Goal: Task Accomplishment & Management: Use online tool/utility

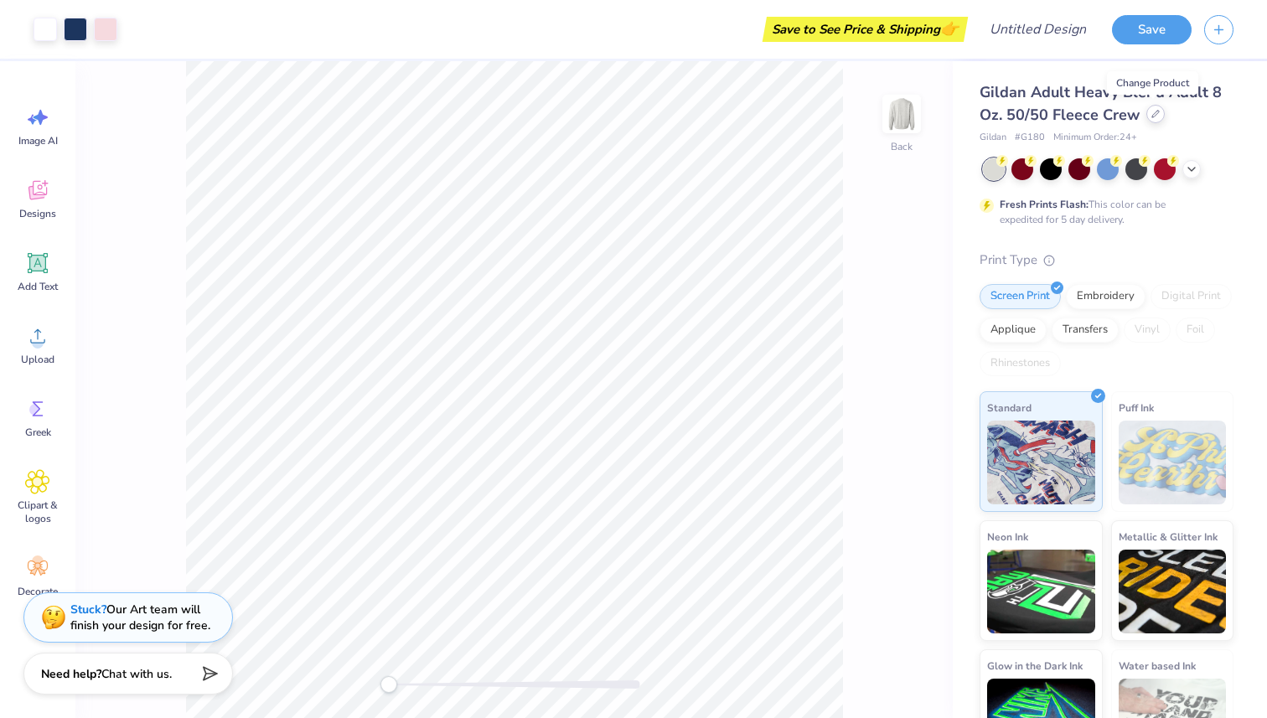
click at [1156, 112] on icon at bounding box center [1155, 114] width 7 height 7
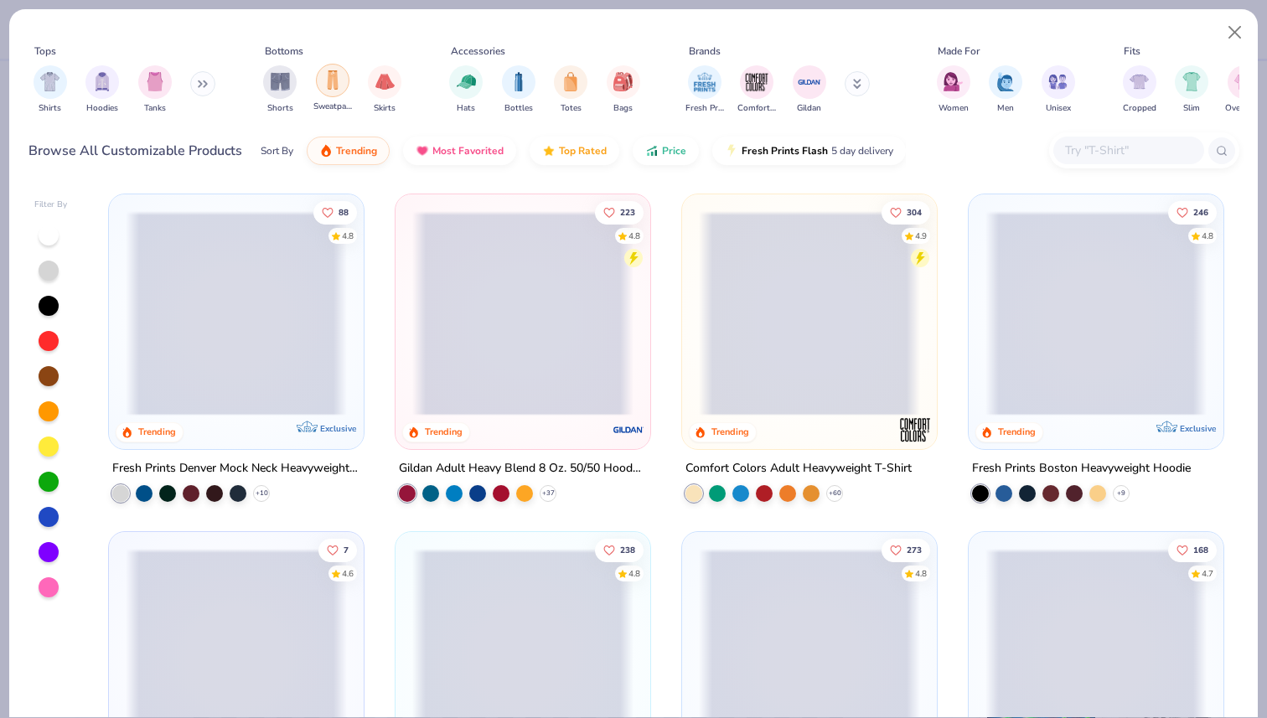
click at [334, 78] on img "filter for Sweatpants" at bounding box center [332, 79] width 18 height 19
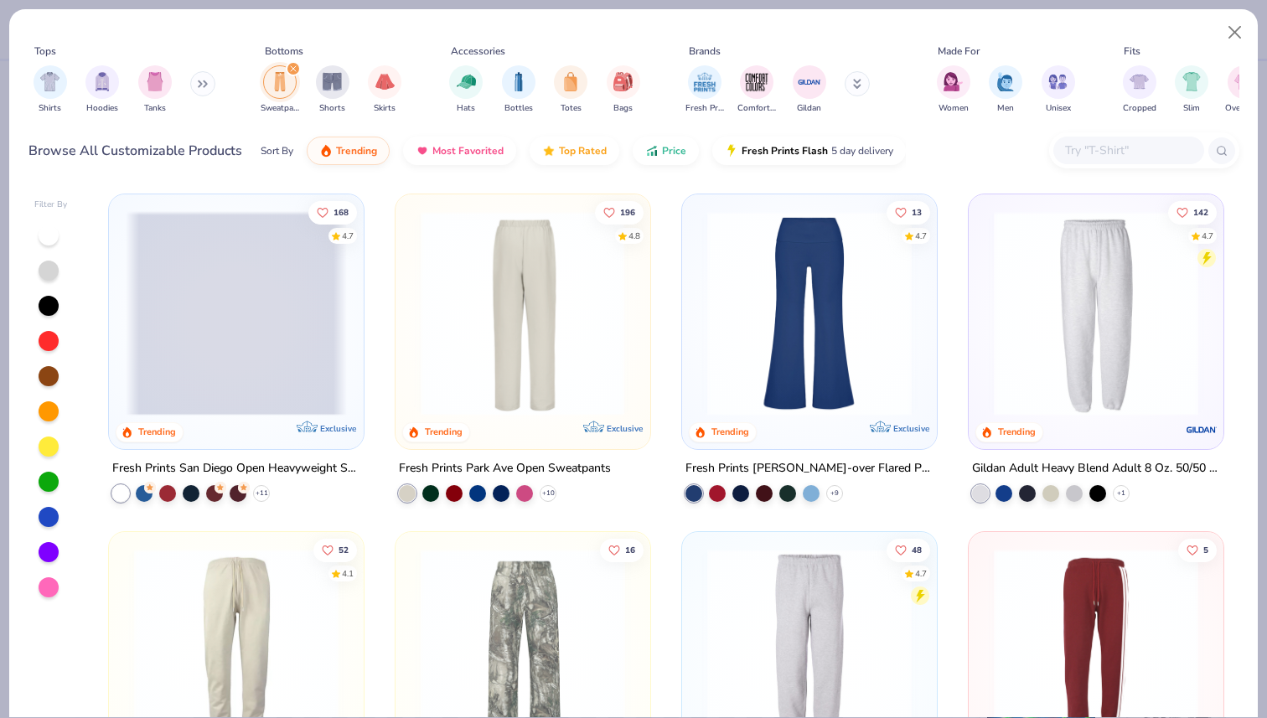
click at [412, 246] on img at bounding box center [301, 313] width 221 height 204
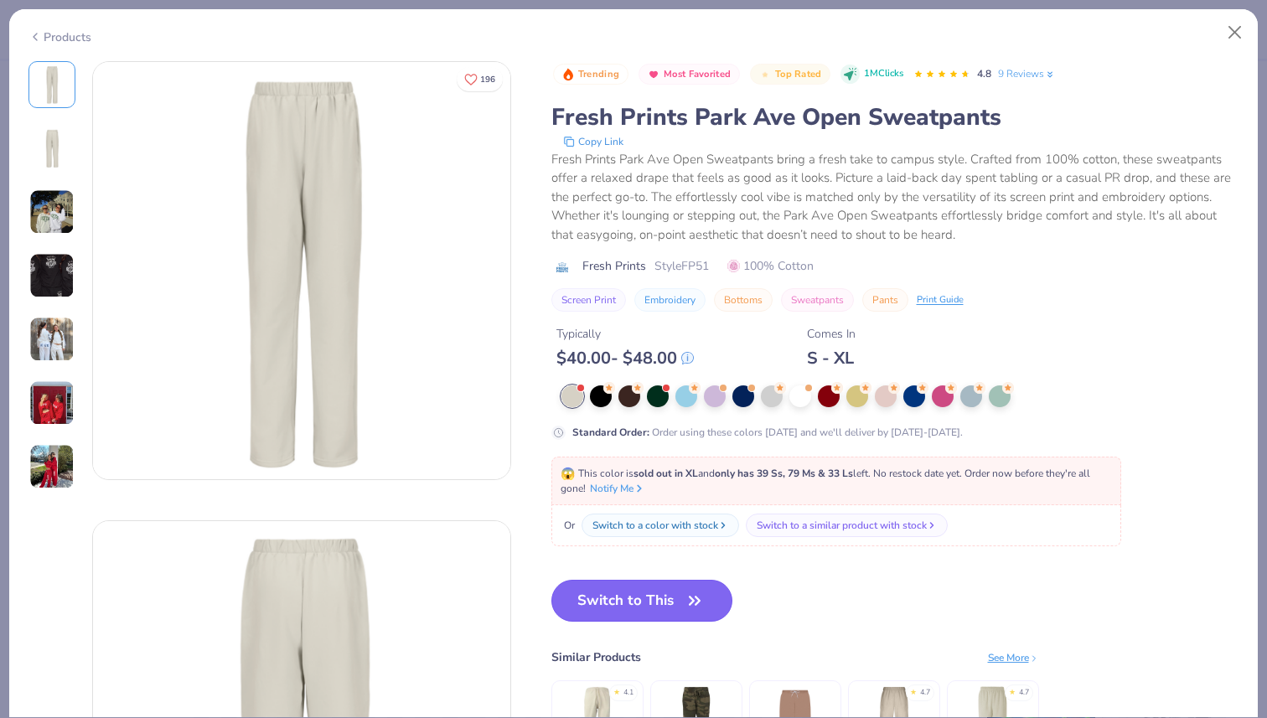
click at [632, 598] on button "Switch to This" at bounding box center [642, 601] width 182 height 42
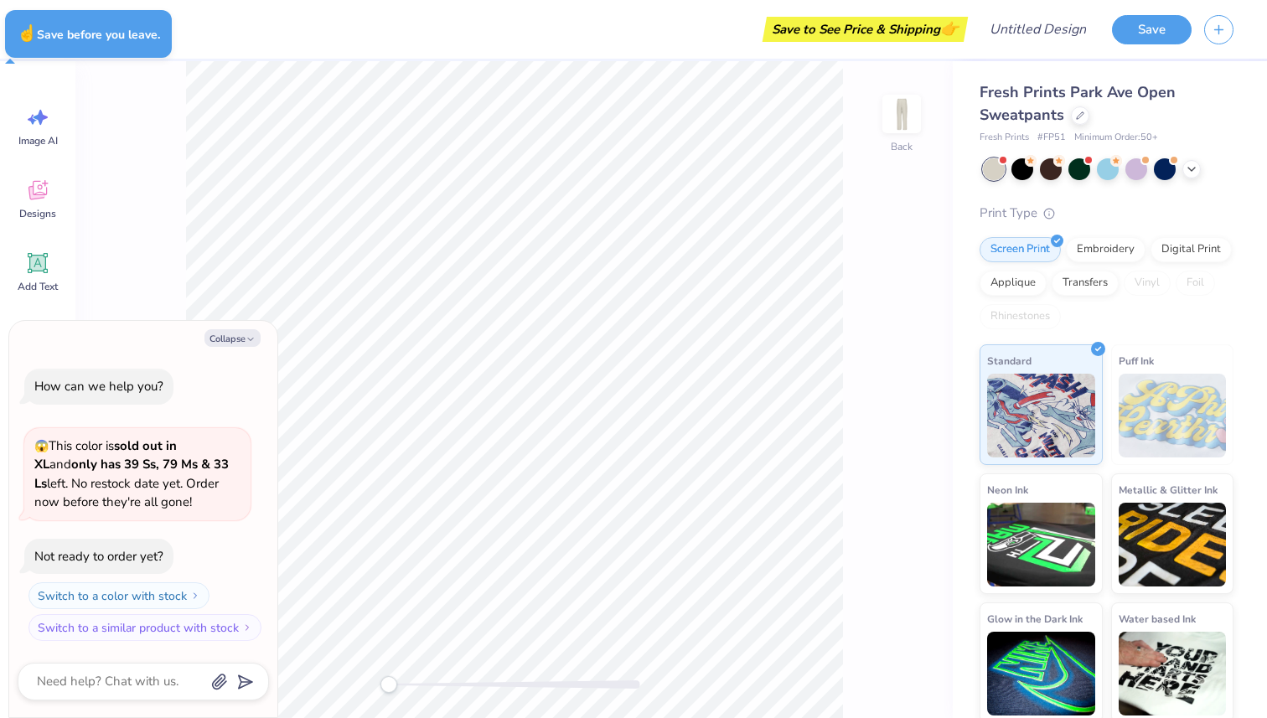
type textarea "x"
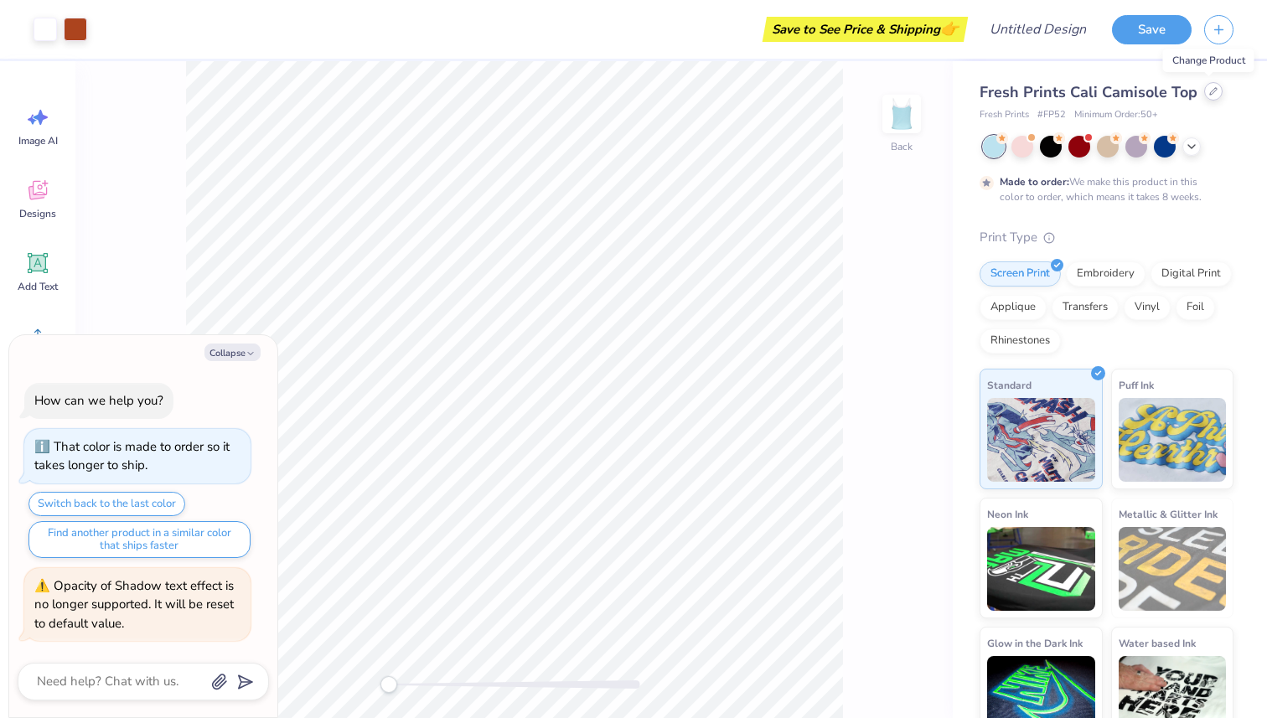
click at [1209, 91] on icon at bounding box center [1213, 91] width 8 height 8
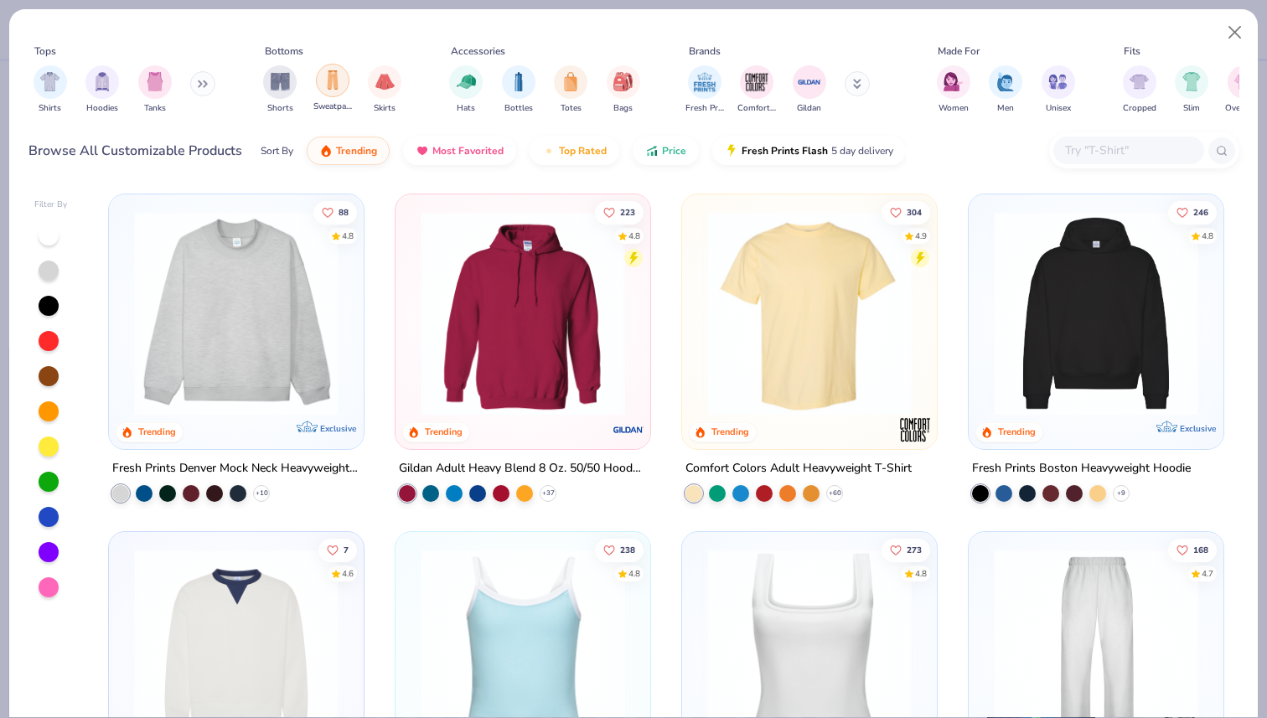
click at [329, 84] on img "filter for Sweatpants" at bounding box center [332, 79] width 18 height 19
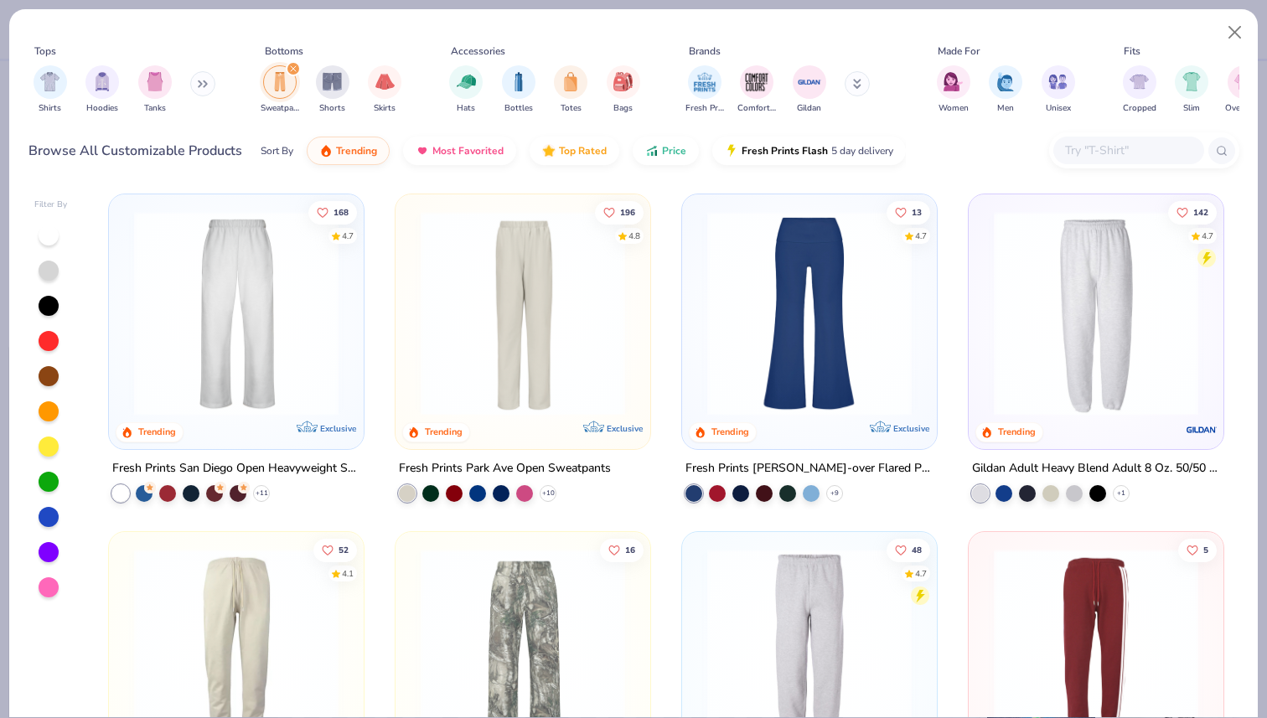
scroll to position [1, 0]
click at [224, 310] on img at bounding box center [236, 312] width 221 height 204
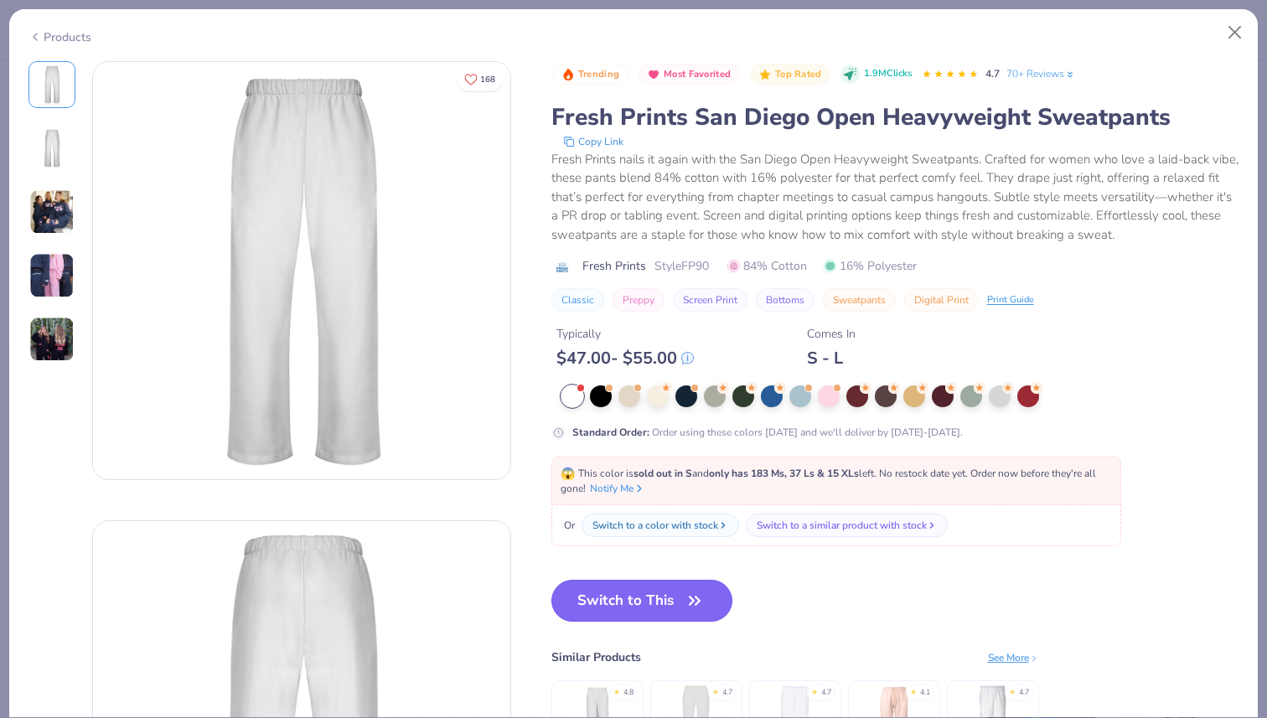
click at [643, 587] on button "Switch to This" at bounding box center [642, 601] width 182 height 42
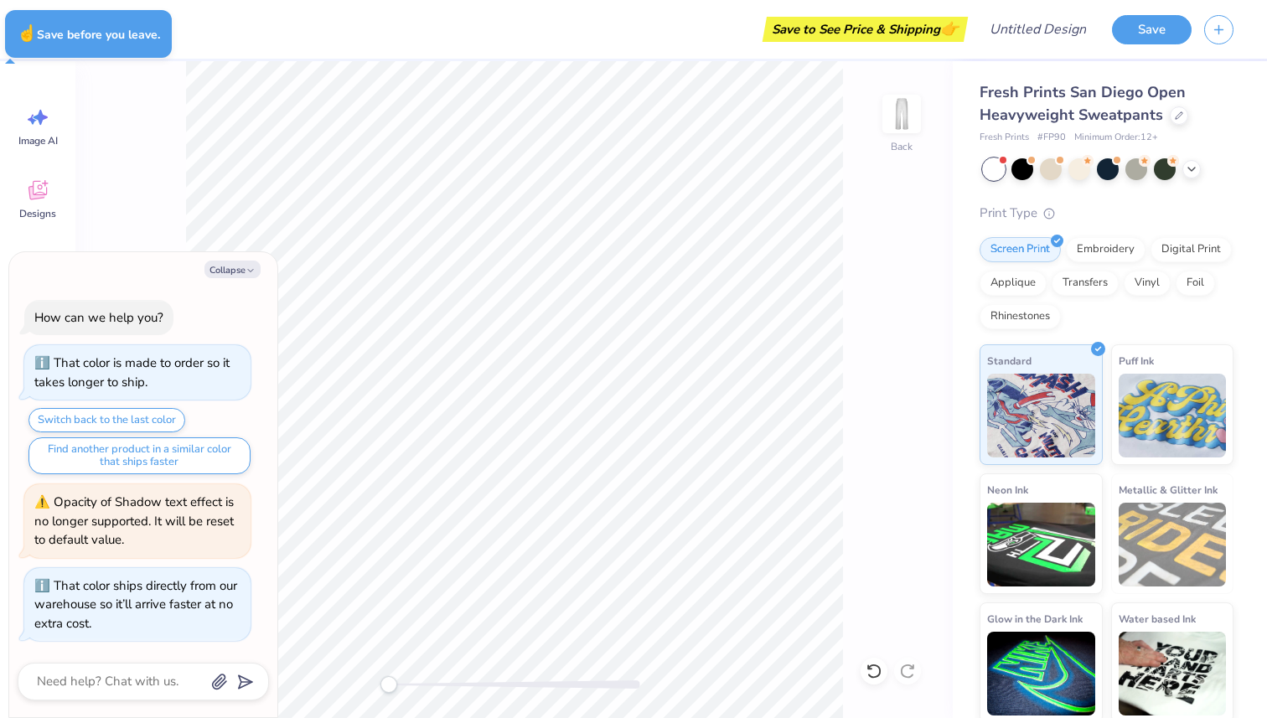
type textarea "x"
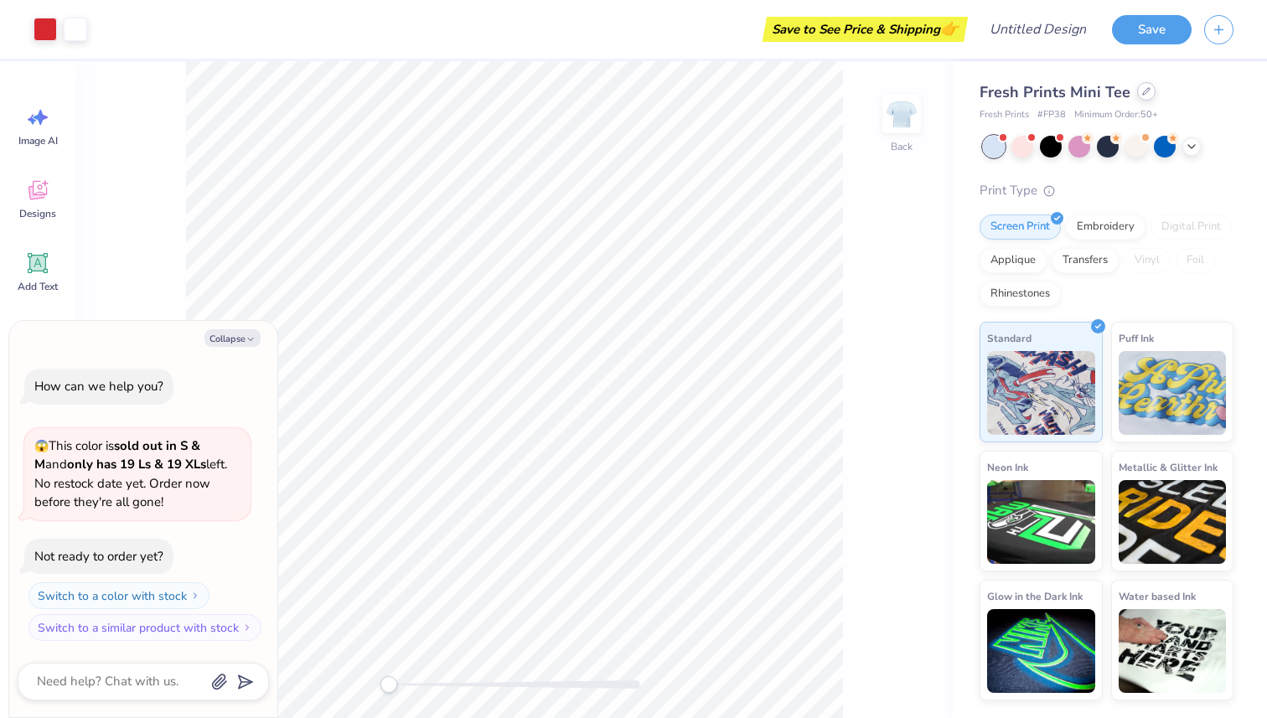
click at [1145, 95] on icon at bounding box center [1146, 91] width 8 height 8
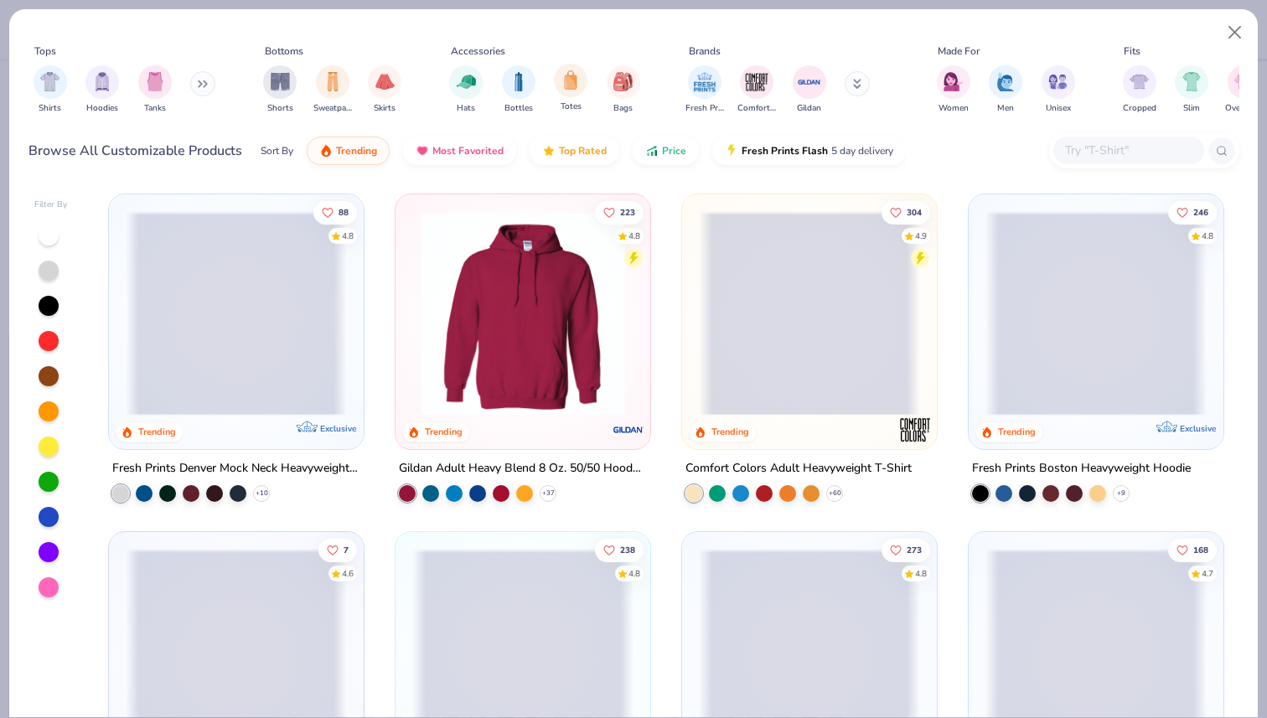
click at [334, 89] on img "filter for Sweatpants" at bounding box center [332, 81] width 18 height 19
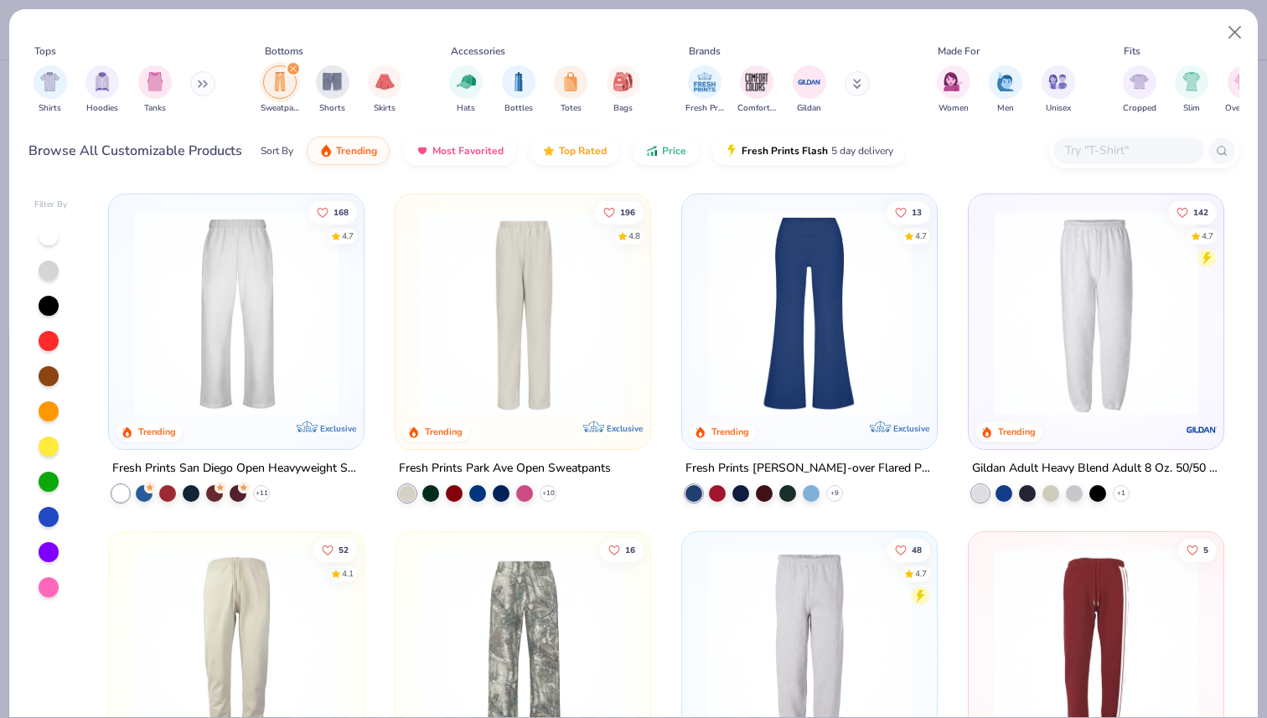
click at [204, 86] on icon at bounding box center [203, 84] width 10 height 8
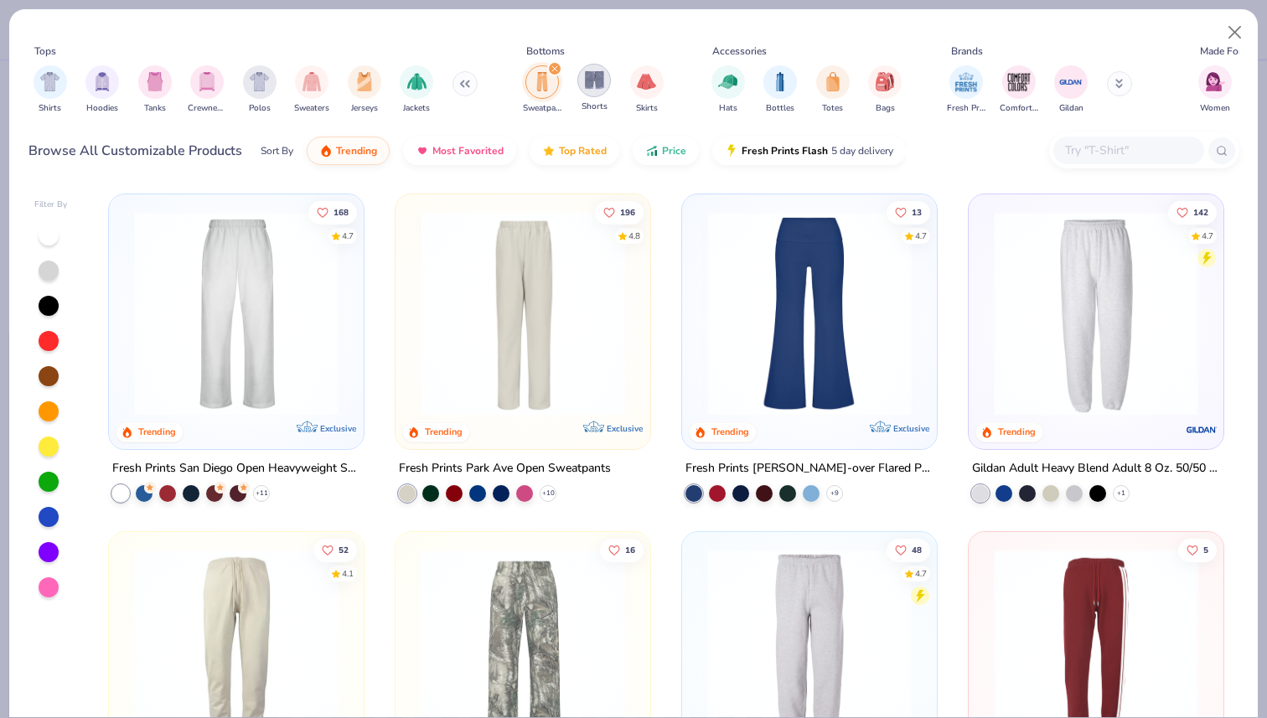
click at [591, 82] on img "filter for Shorts" at bounding box center [594, 79] width 19 height 19
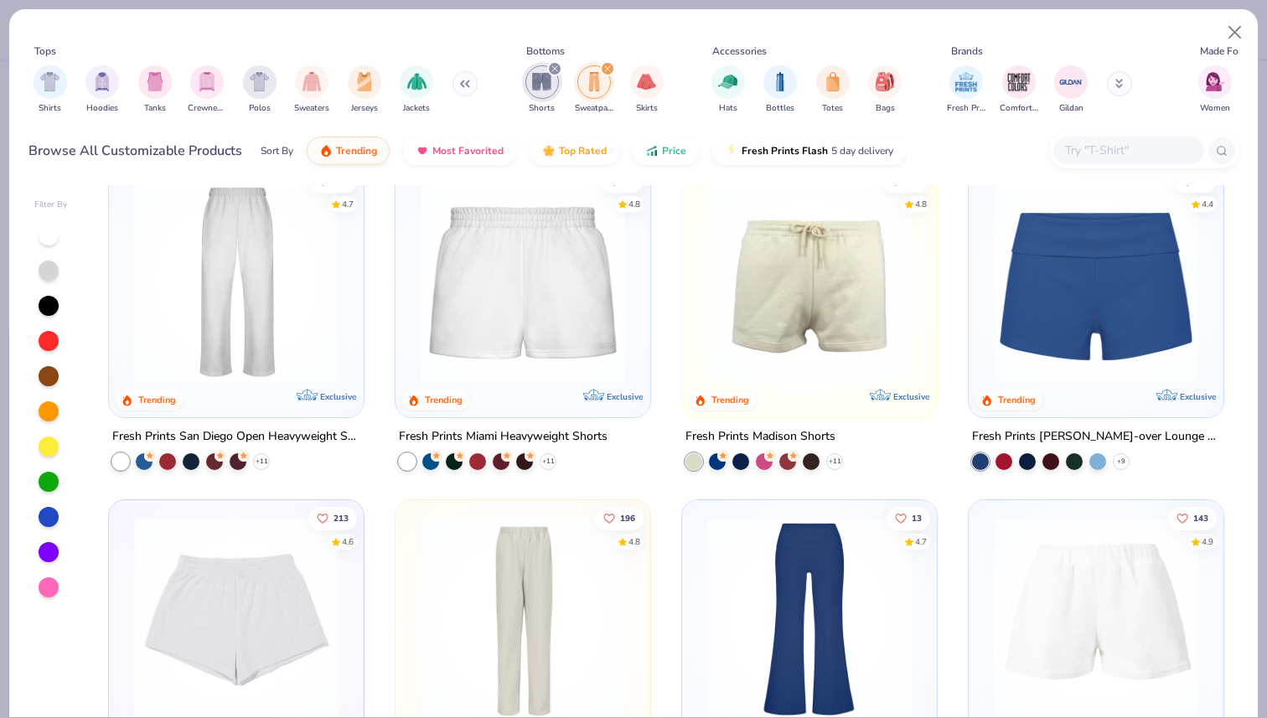
scroll to position [289, 0]
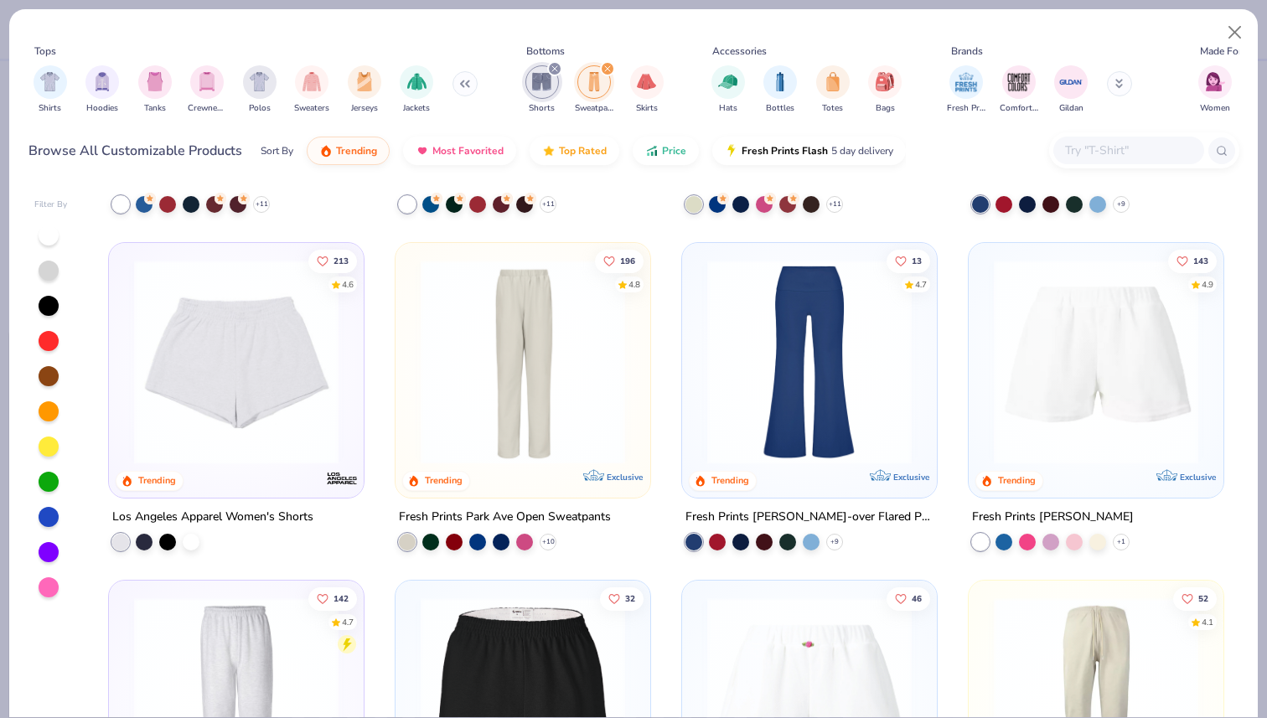
click at [226, 385] on img at bounding box center [236, 362] width 221 height 204
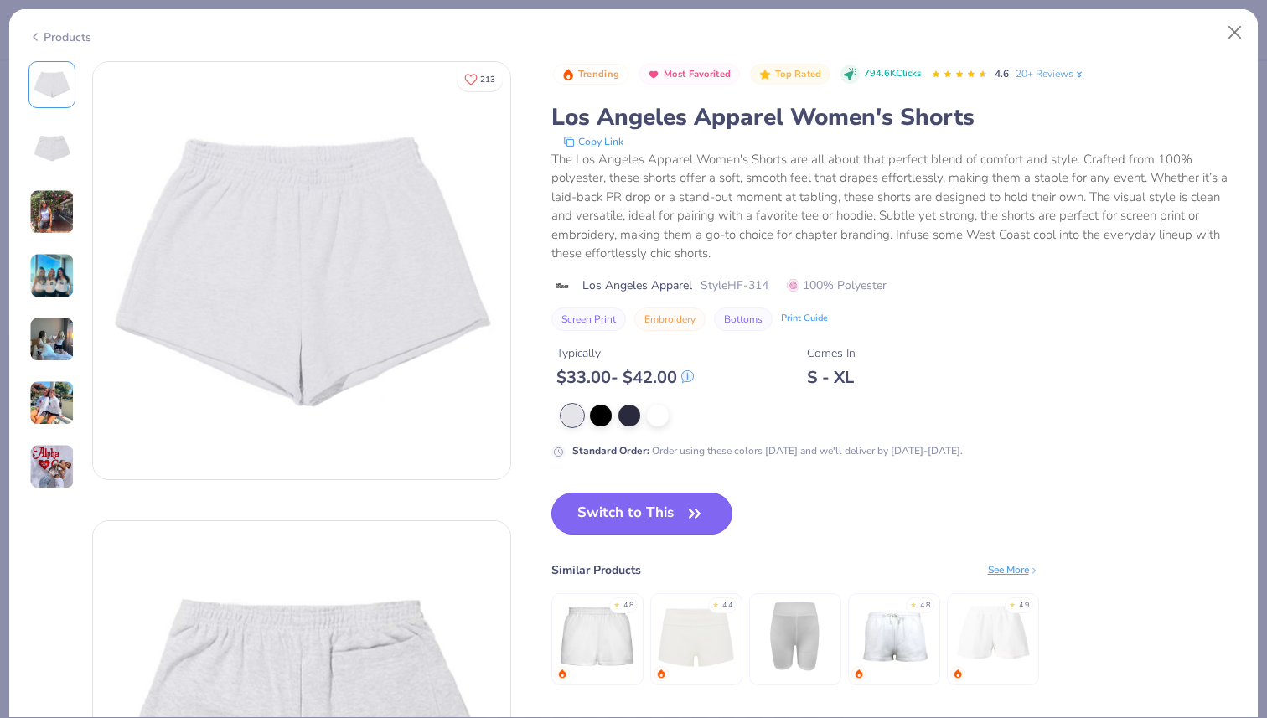
click at [626, 514] on button "Switch to This" at bounding box center [642, 514] width 182 height 42
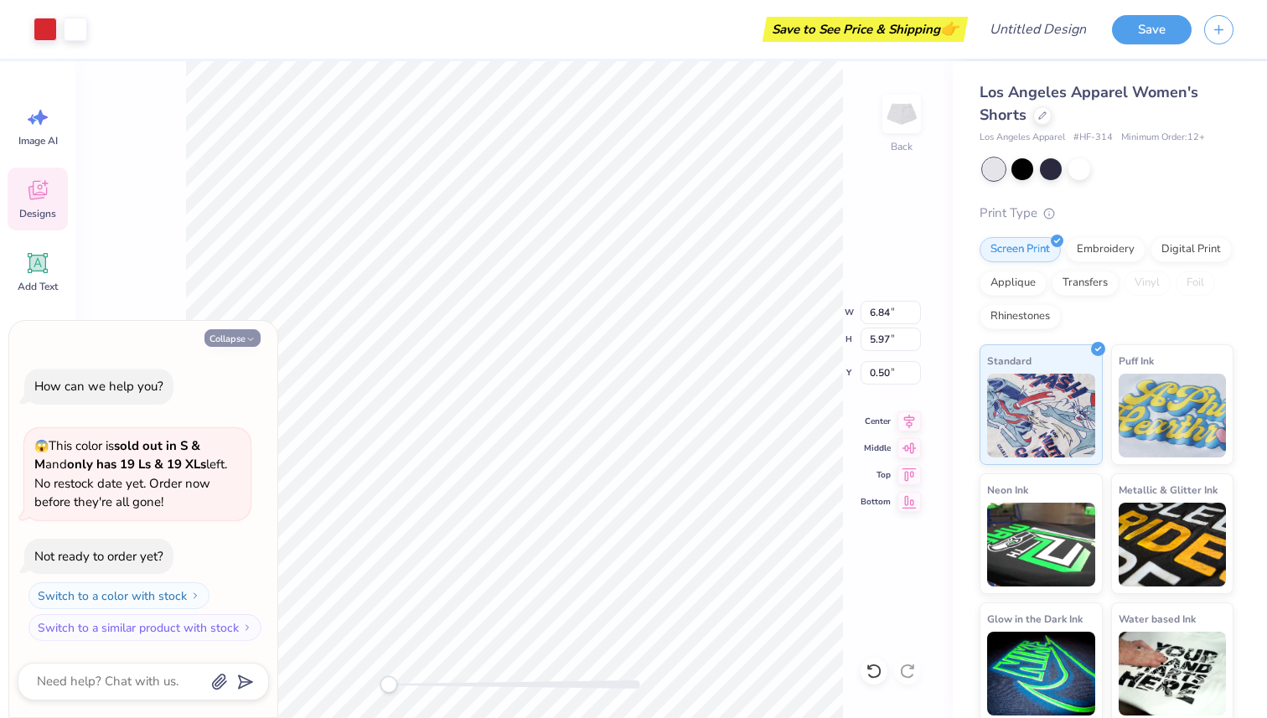
click at [244, 335] on button "Collapse" at bounding box center [232, 338] width 56 height 18
type textarea "x"
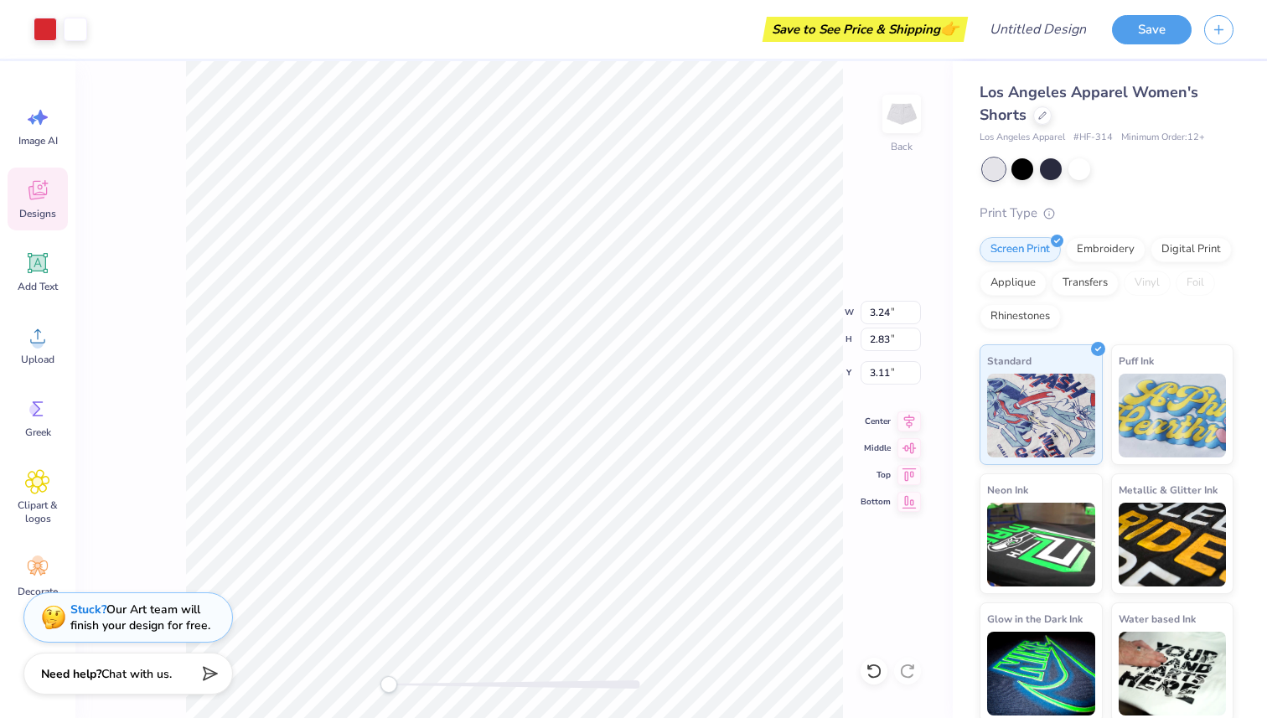
type input "3.12"
click at [111, 680] on div "Need help? Chat with us." at bounding box center [127, 671] width 209 height 42
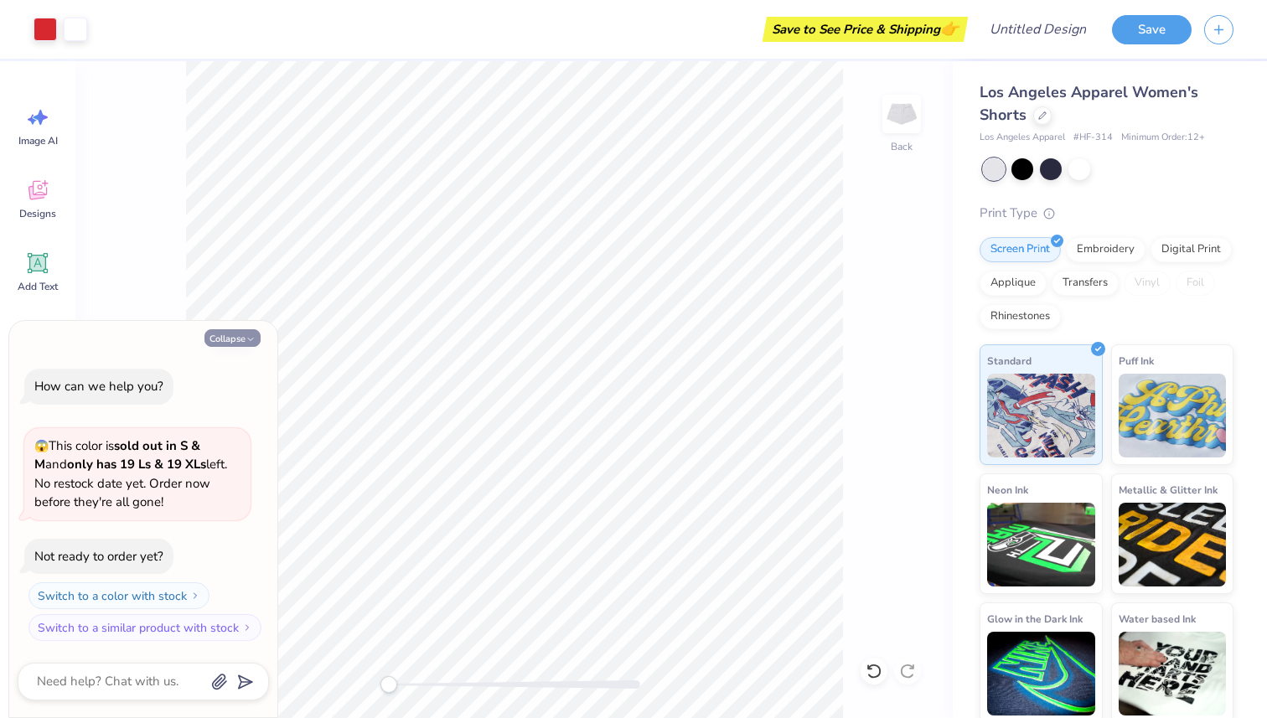
click at [252, 342] on icon "button" at bounding box center [251, 339] width 10 height 10
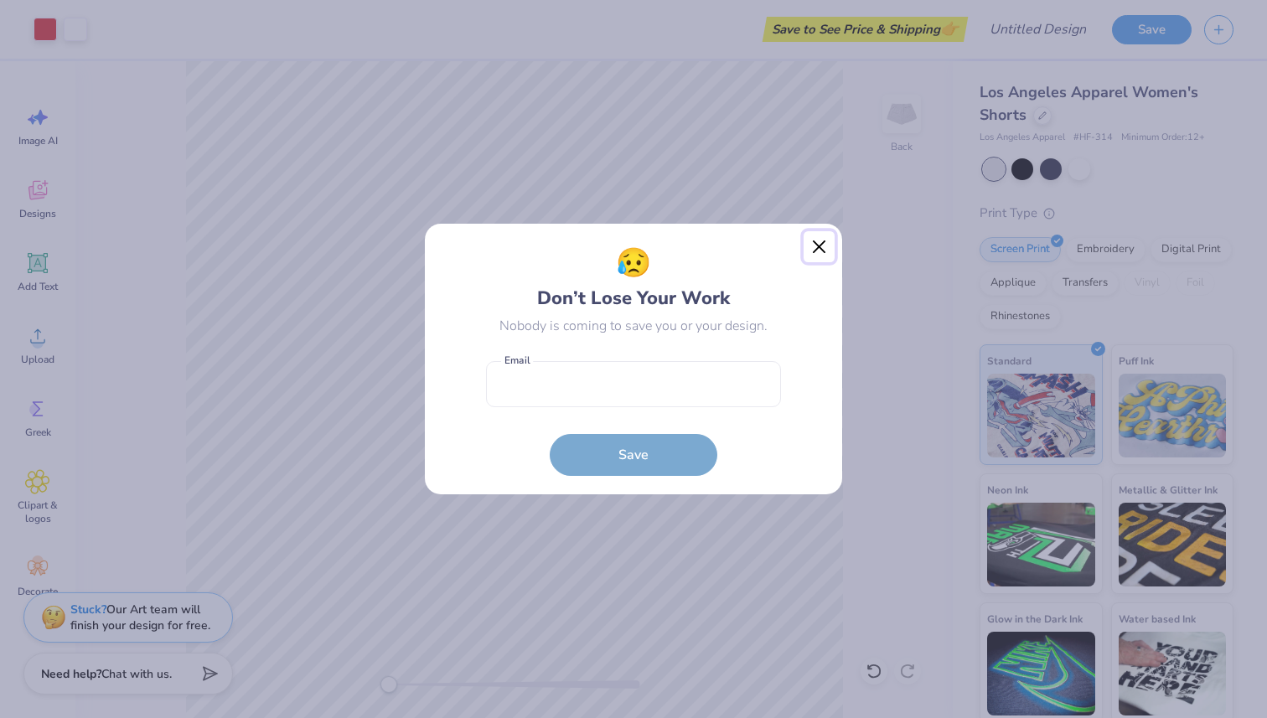
click at [817, 240] on button "Close" at bounding box center [820, 247] width 32 height 32
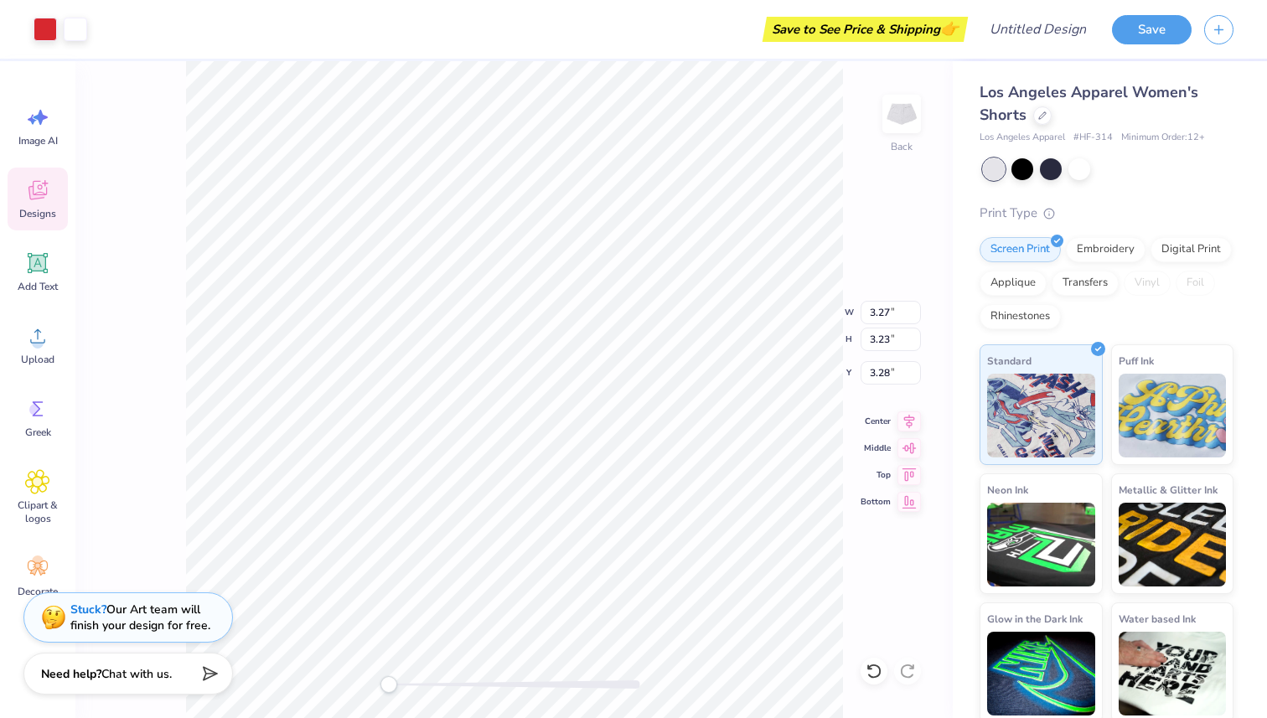
click at [144, 354] on div "Back W 3.27 3.27 " H 3.23 3.23 " Y 3.28 3.28 " Center Middle Top Bottom" at bounding box center [513, 389] width 877 height 657
click at [170, 378] on div "Back W 3.26 3.26 " H 3.21 3.21 " Y 3.14 3.14 " Center Middle Top Bottom" at bounding box center [513, 389] width 877 height 657
click at [1160, 35] on button "Save" at bounding box center [1152, 27] width 80 height 29
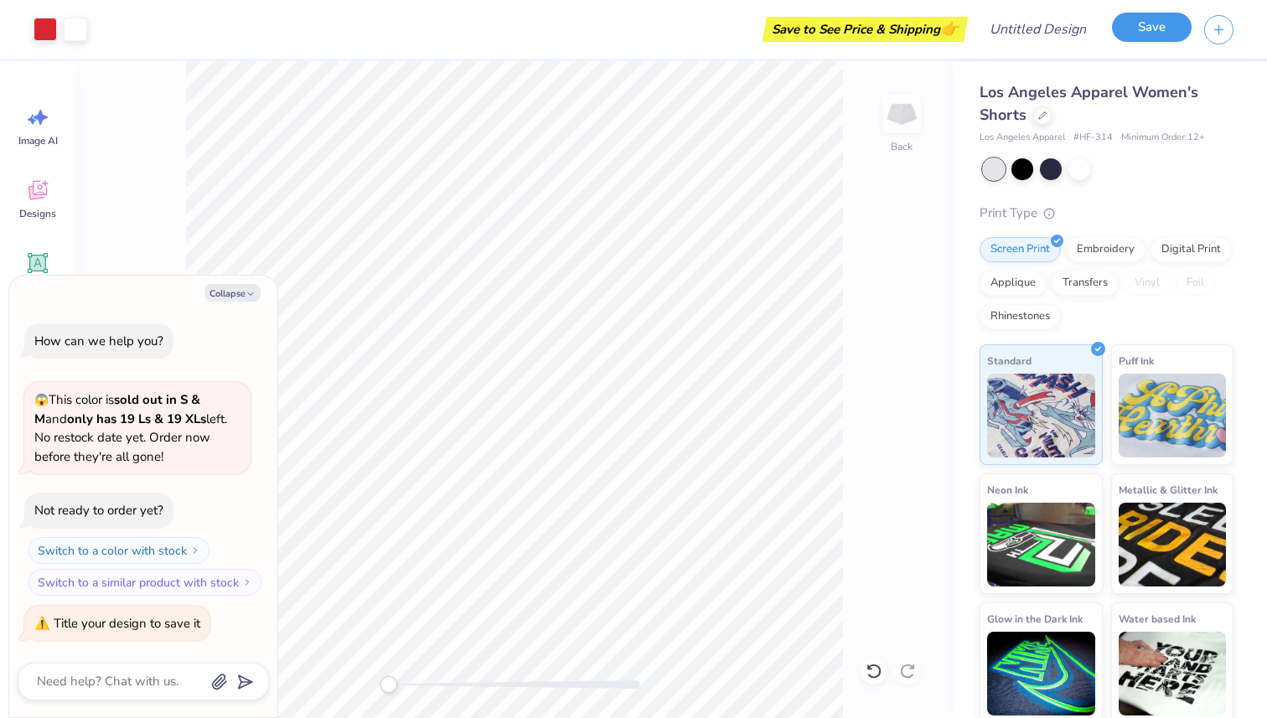
click at [1136, 30] on button "Save" at bounding box center [1152, 27] width 80 height 29
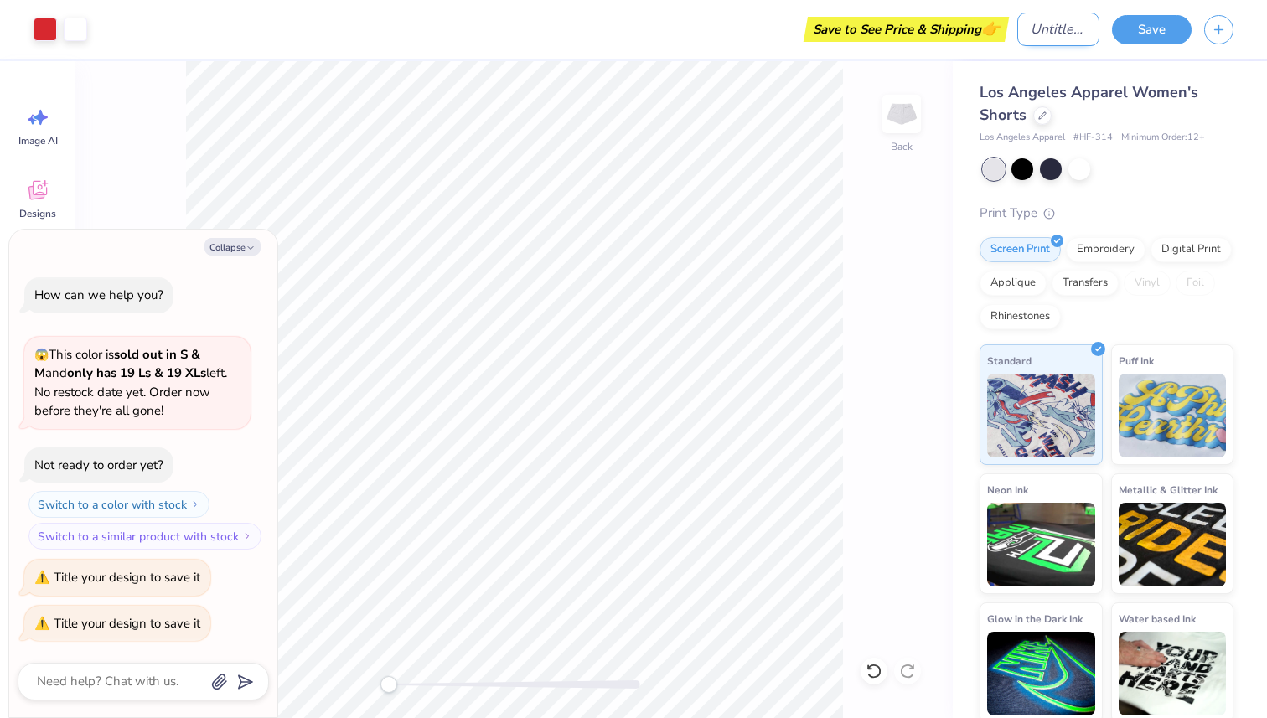
type textarea "x"
click at [1050, 29] on input "Design Title" at bounding box center [1058, 30] width 82 height 34
type input "h"
type textarea "x"
type input "ha"
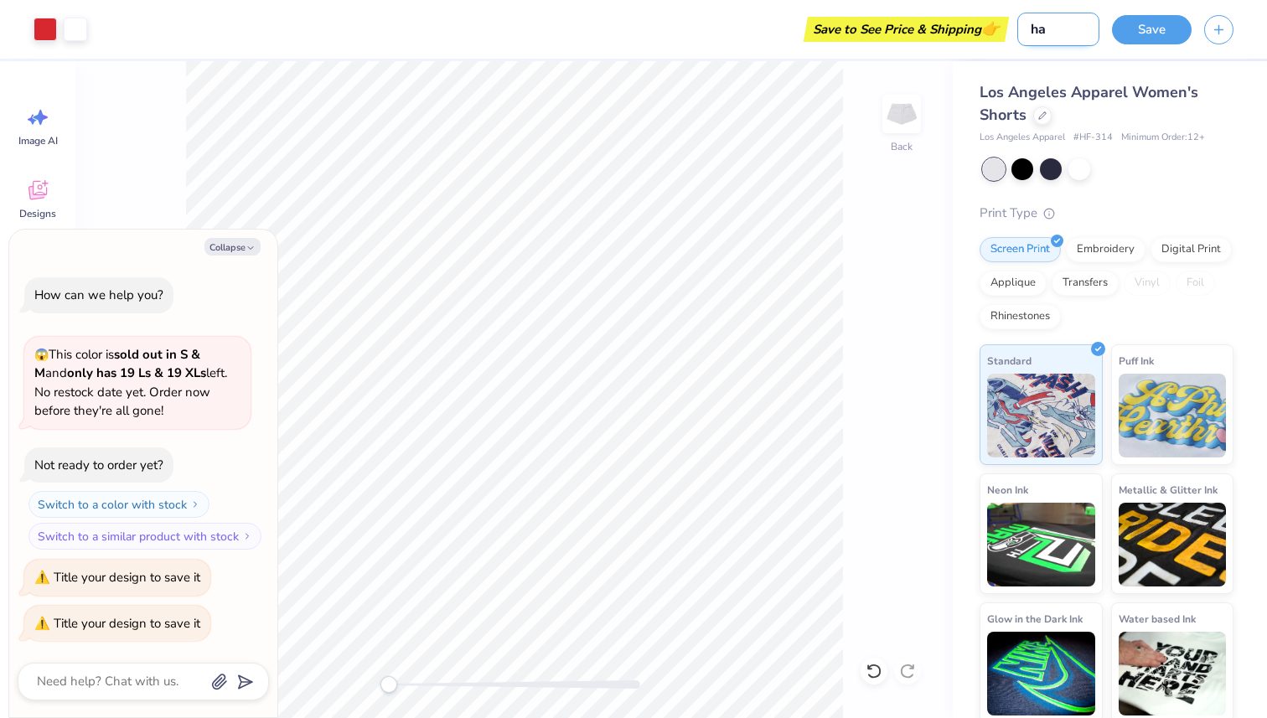
type textarea "x"
type input "hal"
type textarea "x"
type input "hale"
type textarea "x"
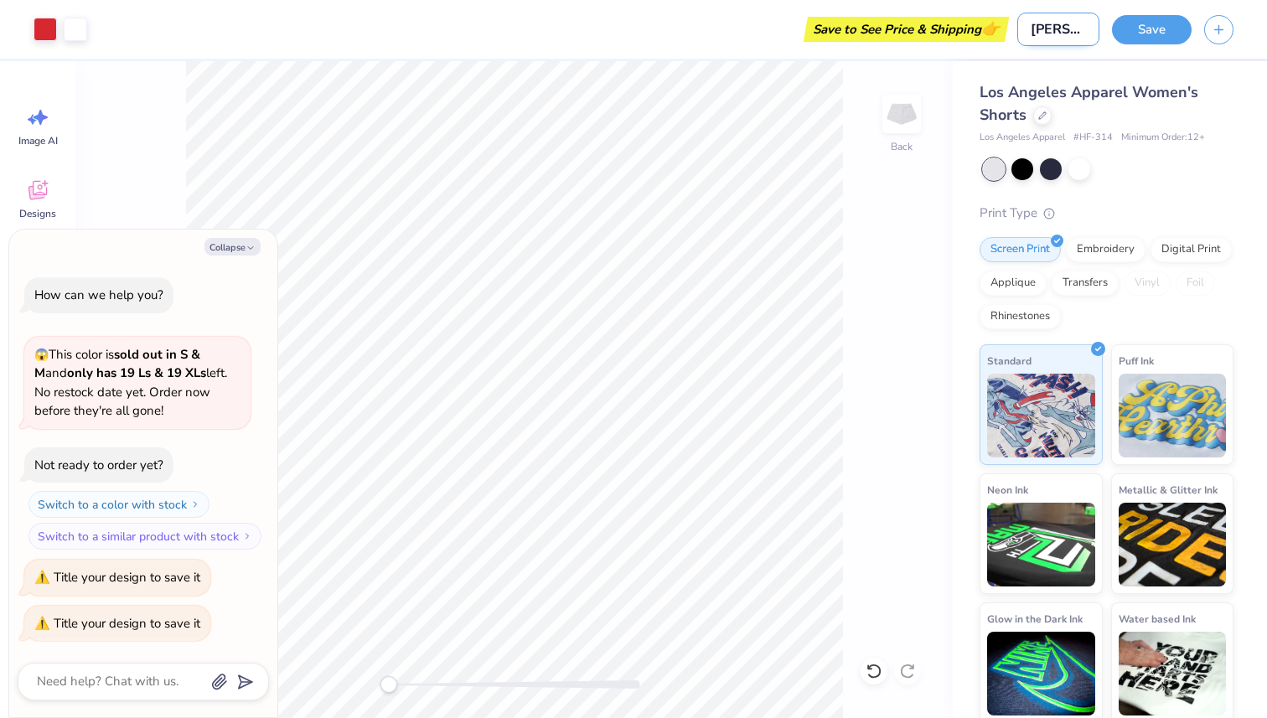
type input "halev"
type textarea "x"
type input "halev"
click at [1171, 28] on button "Save" at bounding box center [1152, 27] width 80 height 29
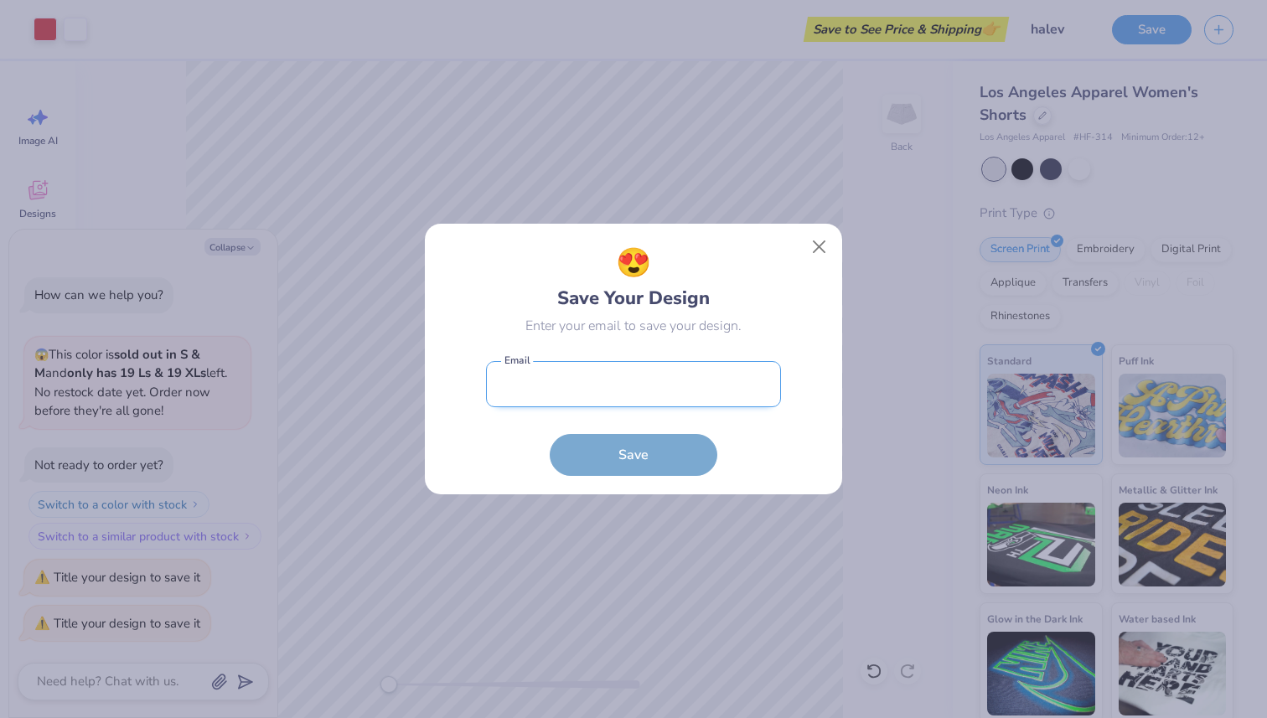
click at [584, 381] on input "email" at bounding box center [633, 384] width 295 height 46
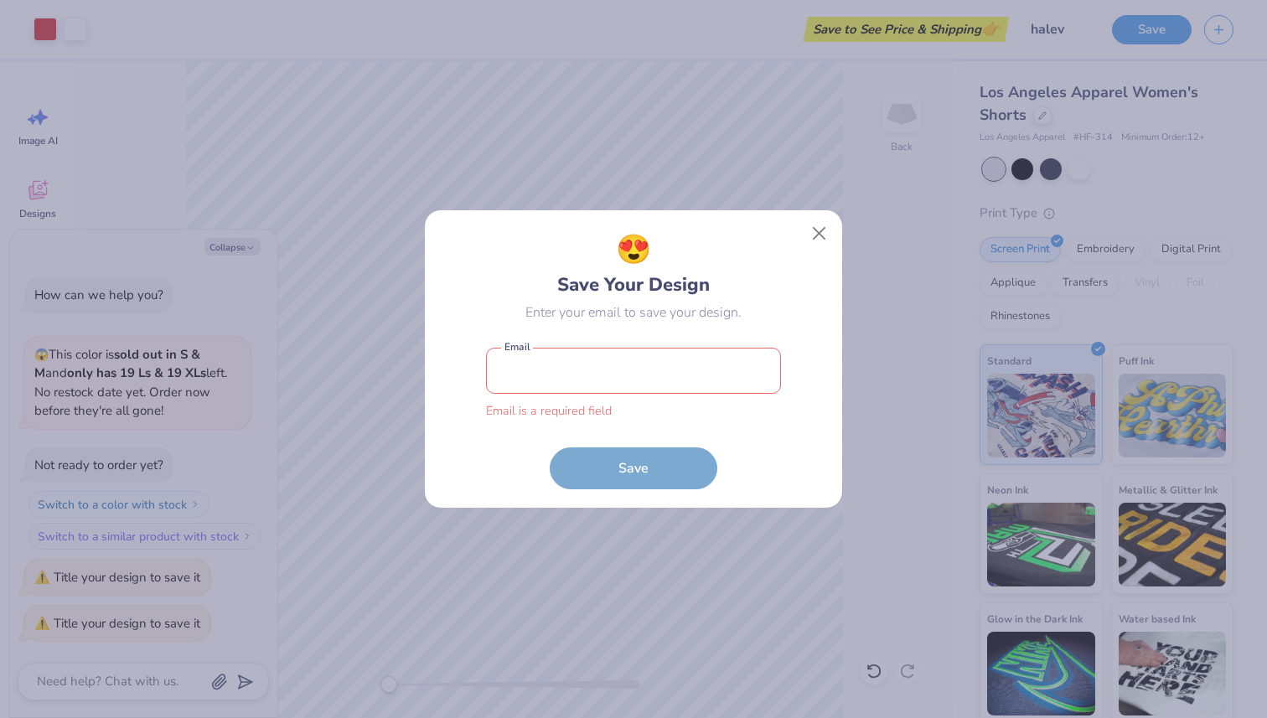
paste input "gcr51gizborit@gmail.com"
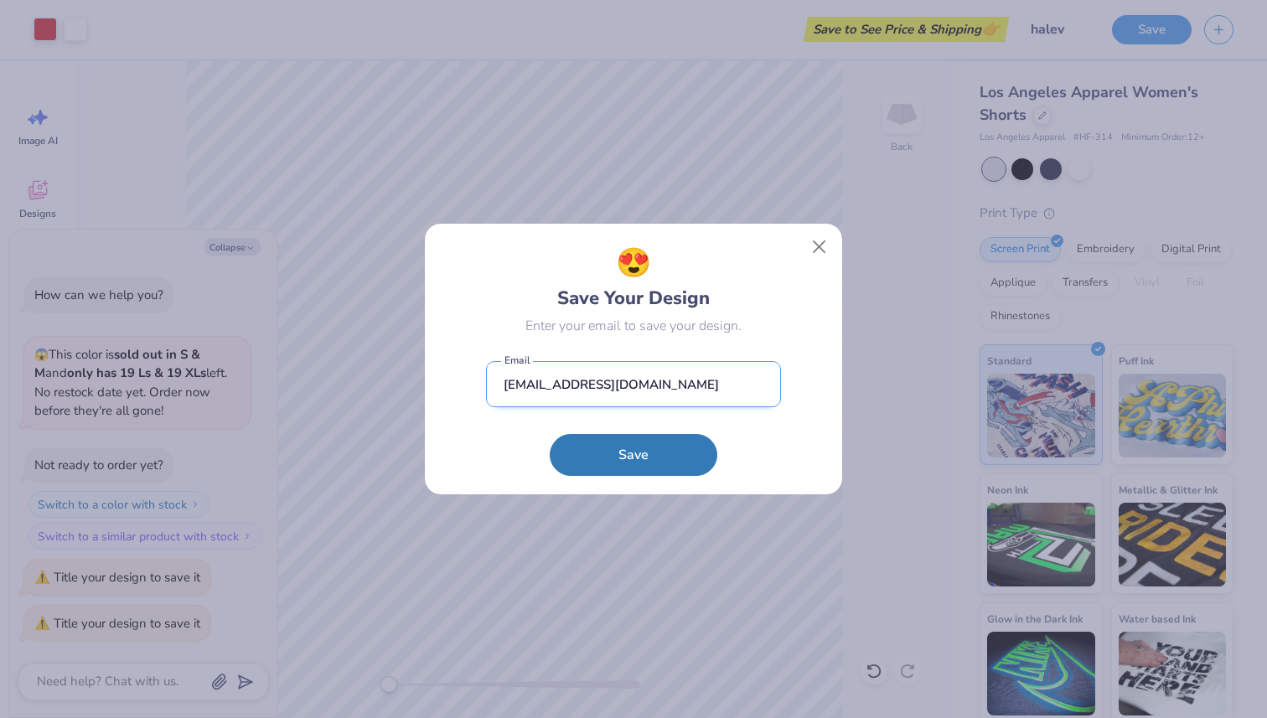
type input "gcr51gizborit@gmail.com"
click at [550, 434] on button "Save" at bounding box center [634, 455] width 168 height 42
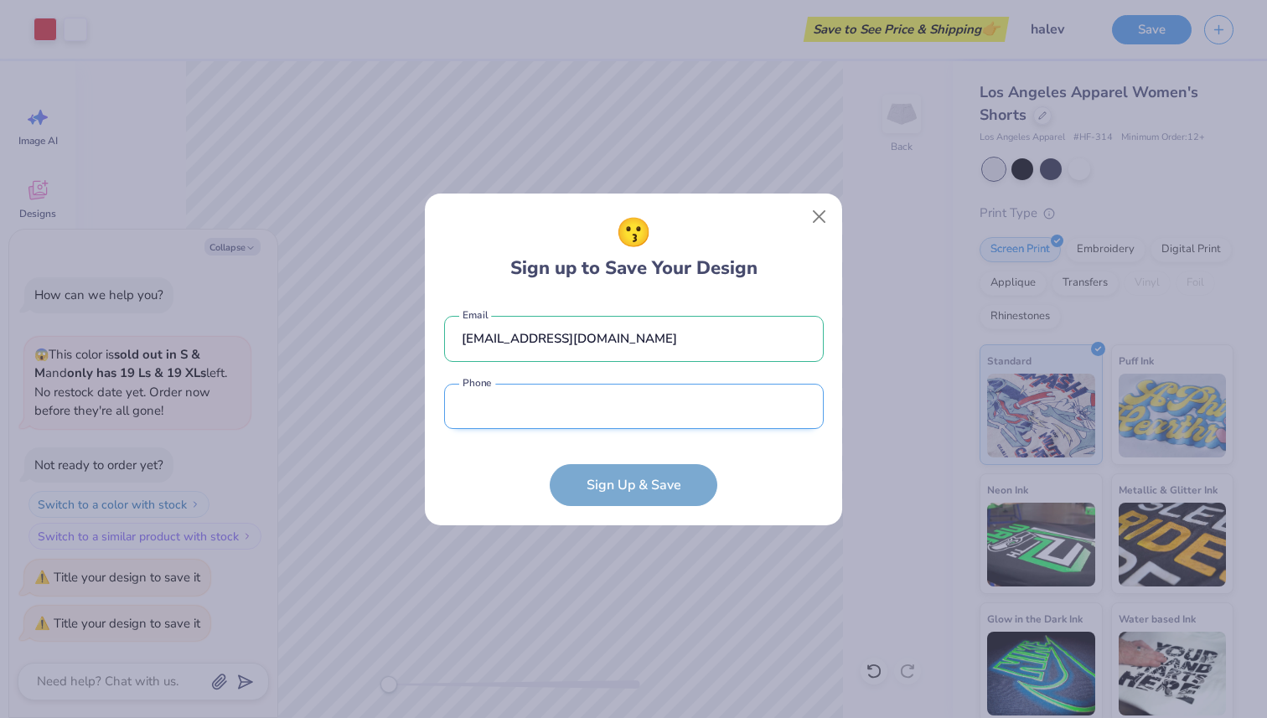
click at [564, 406] on input "tel" at bounding box center [634, 407] width 380 height 46
type input "(561) 862-2081"
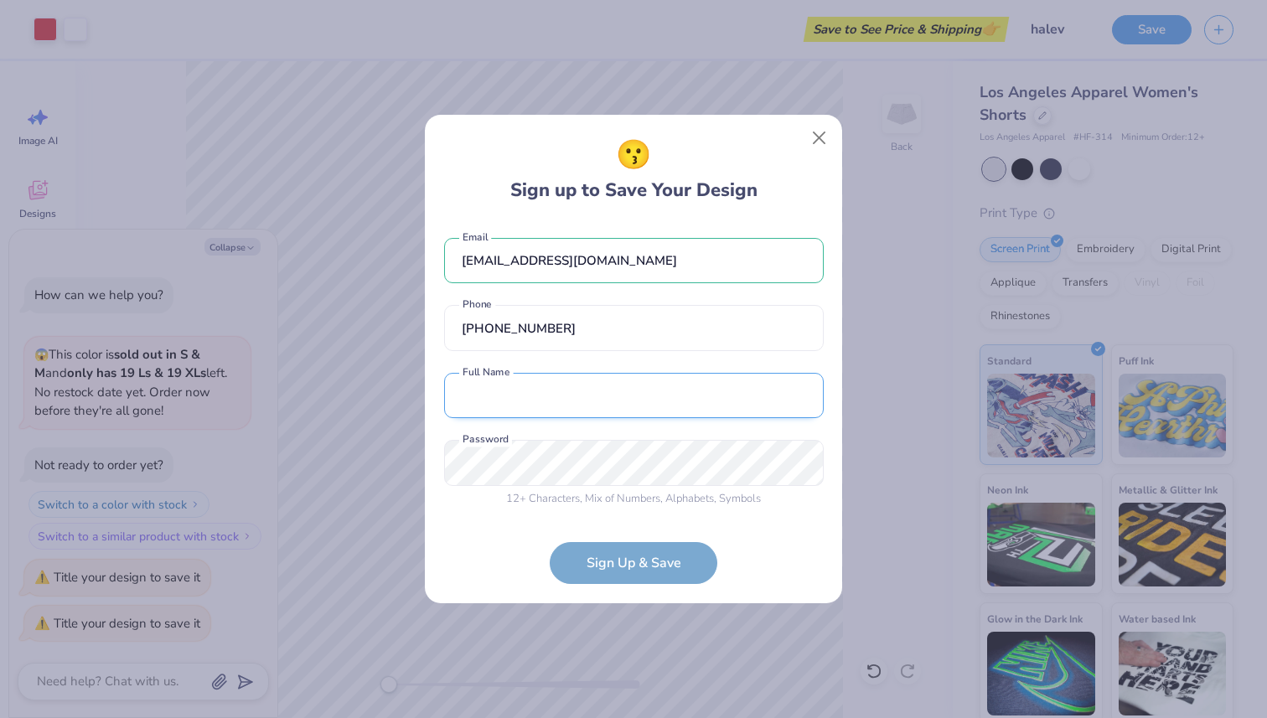
click at [549, 407] on input "text" at bounding box center [634, 396] width 380 height 46
click at [571, 396] on input "Aerin Ellsweig" at bounding box center [634, 396] width 380 height 46
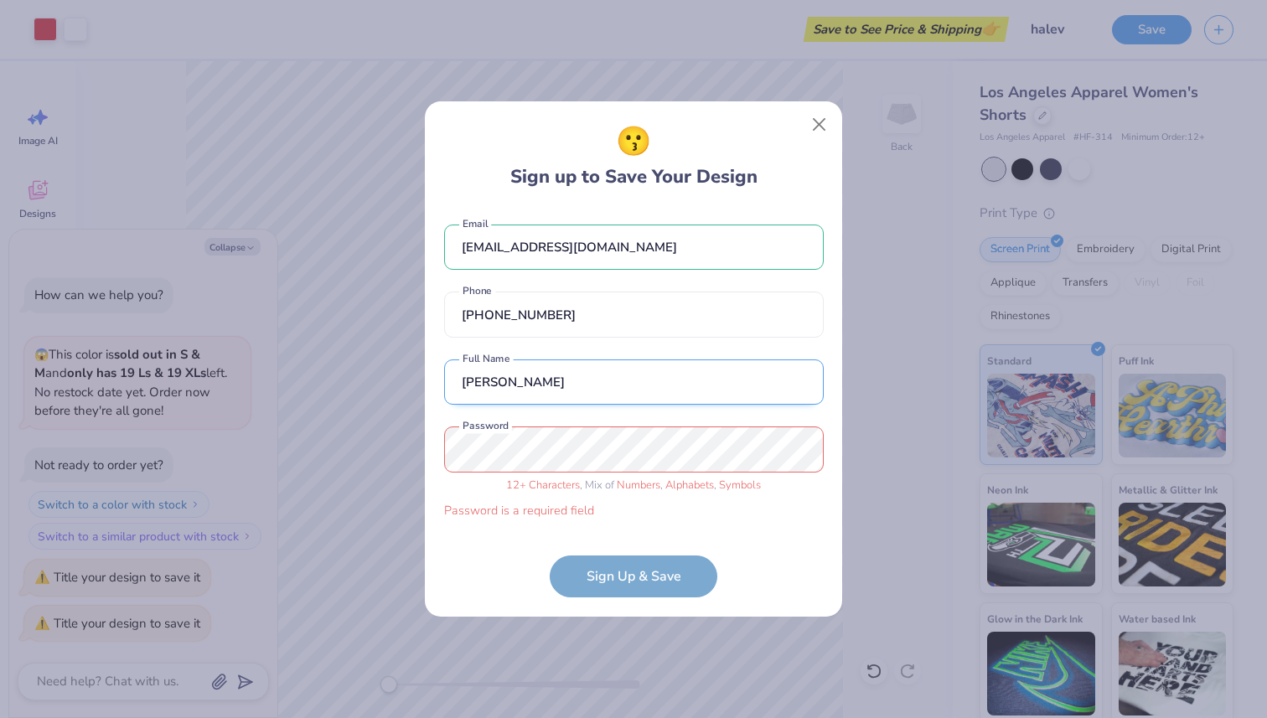
click at [571, 396] on input "Aerin Ellsweig" at bounding box center [634, 382] width 380 height 46
click at [590, 334] on input "(561) 862-2081" at bounding box center [634, 315] width 380 height 46
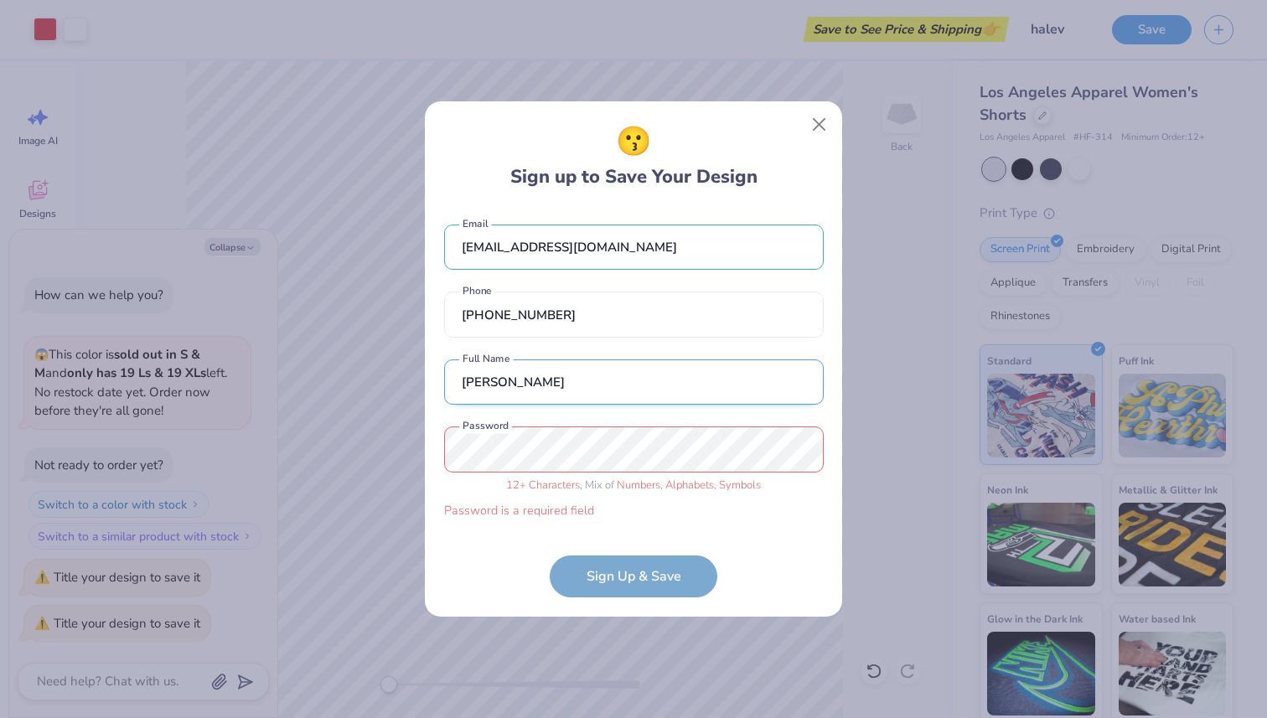
click at [465, 390] on input "Aerin Ellsweig" at bounding box center [634, 382] width 380 height 46
type input "GCR Gizborit"
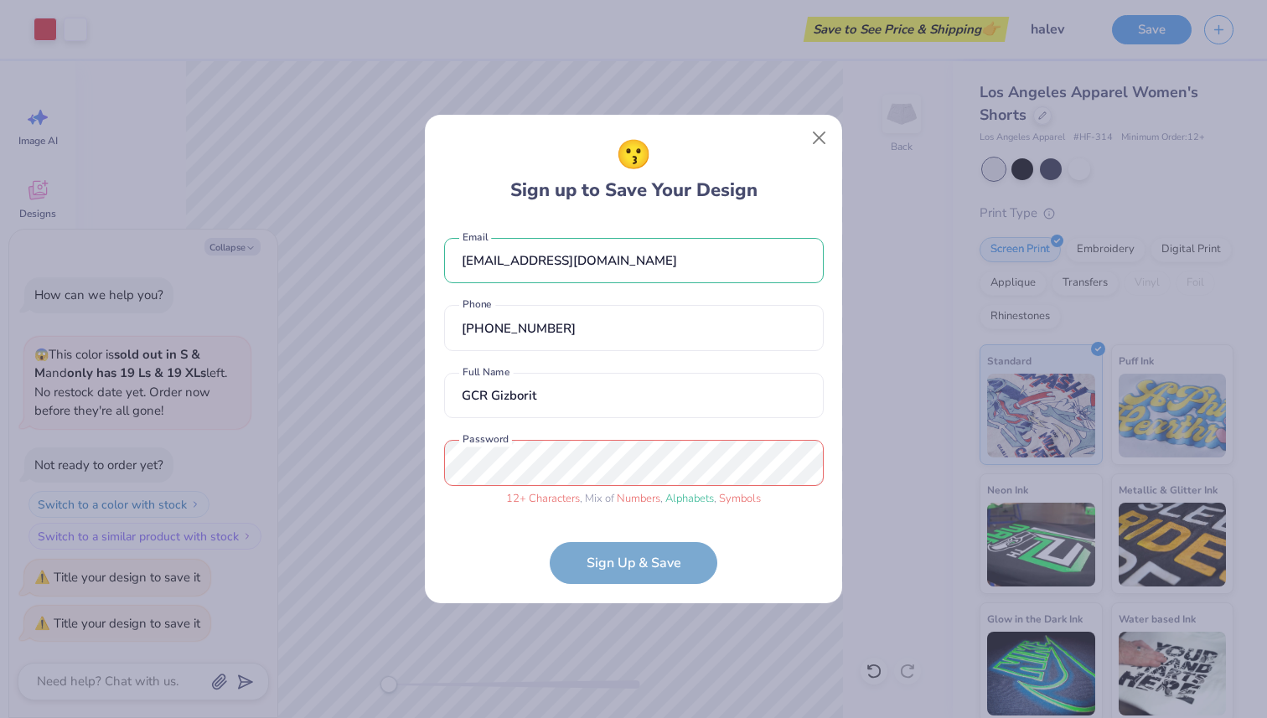
click at [606, 561] on form "gcr51gizborit@gmail.com Email (561) 862-2081 Phone GCR Gizborit Full Name 12 + …" at bounding box center [634, 403] width 380 height 364
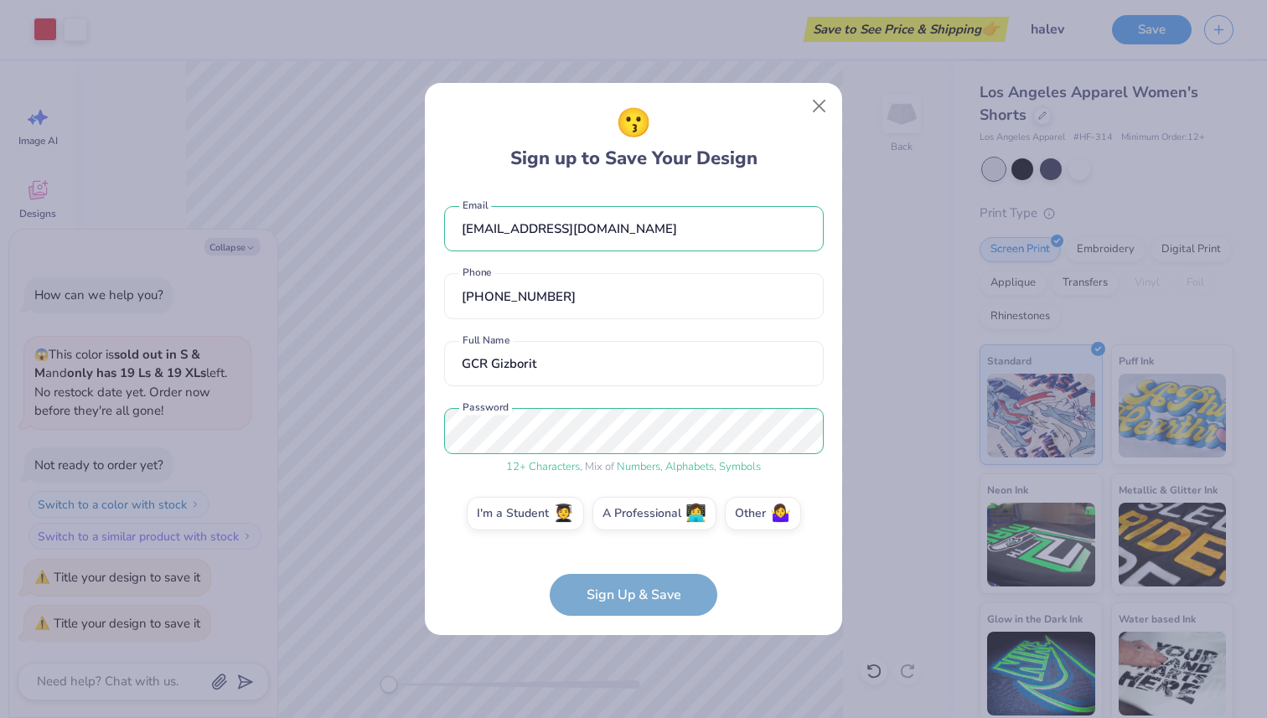
click at [644, 623] on div "😗 Sign up to Save Your Design gcr51gizborit@gmail.com Email (561) 862-2081 Phon…" at bounding box center [633, 359] width 417 height 552
click at [639, 600] on form "gcr51gizborit@gmail.com Email (561) 862-2081 Phone GCR Gizborit Full Name 12 + …" at bounding box center [634, 402] width 380 height 427
click at [618, 594] on form "gcr51gizborit@gmail.com Email (561) 862-2081 Phone GCR Gizborit Full Name 12 + …" at bounding box center [634, 402] width 380 height 427
click at [612, 576] on form "gcr51gizborit@gmail.com Email (561) 862-2081 Phone GCR Gizborit Full Name 12 + …" at bounding box center [634, 402] width 380 height 427
click at [612, 589] on form "gcr51gizborit@gmail.com Email (561) 862-2081 Phone GCR Gizborit Full Name 12 + …" at bounding box center [634, 402] width 380 height 427
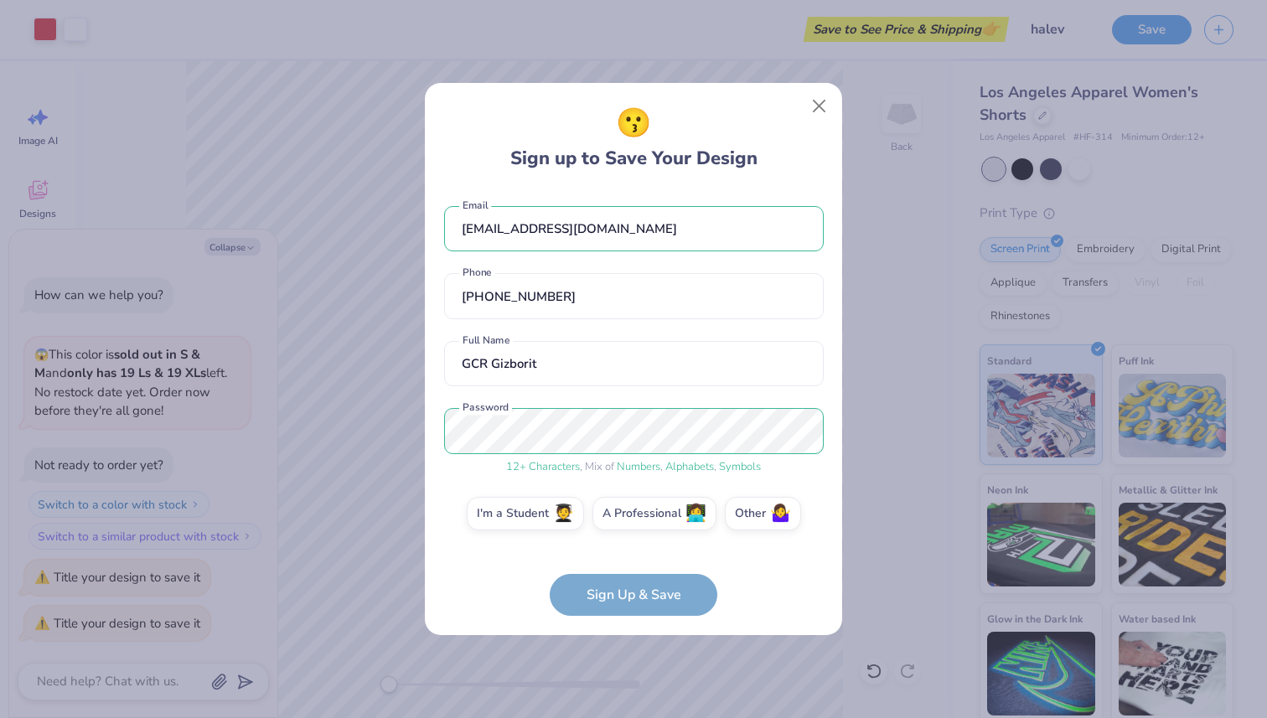
click at [582, 594] on form "gcr51gizborit@gmail.com Email (561) 862-2081 Phone GCR Gizborit Full Name 12 + …" at bounding box center [634, 402] width 380 height 427
click at [634, 513] on label "A Professional 👩‍💻" at bounding box center [654, 511] width 124 height 34
click at [634, 513] on input "A Professional 👩‍💻" at bounding box center [633, 518] width 11 height 11
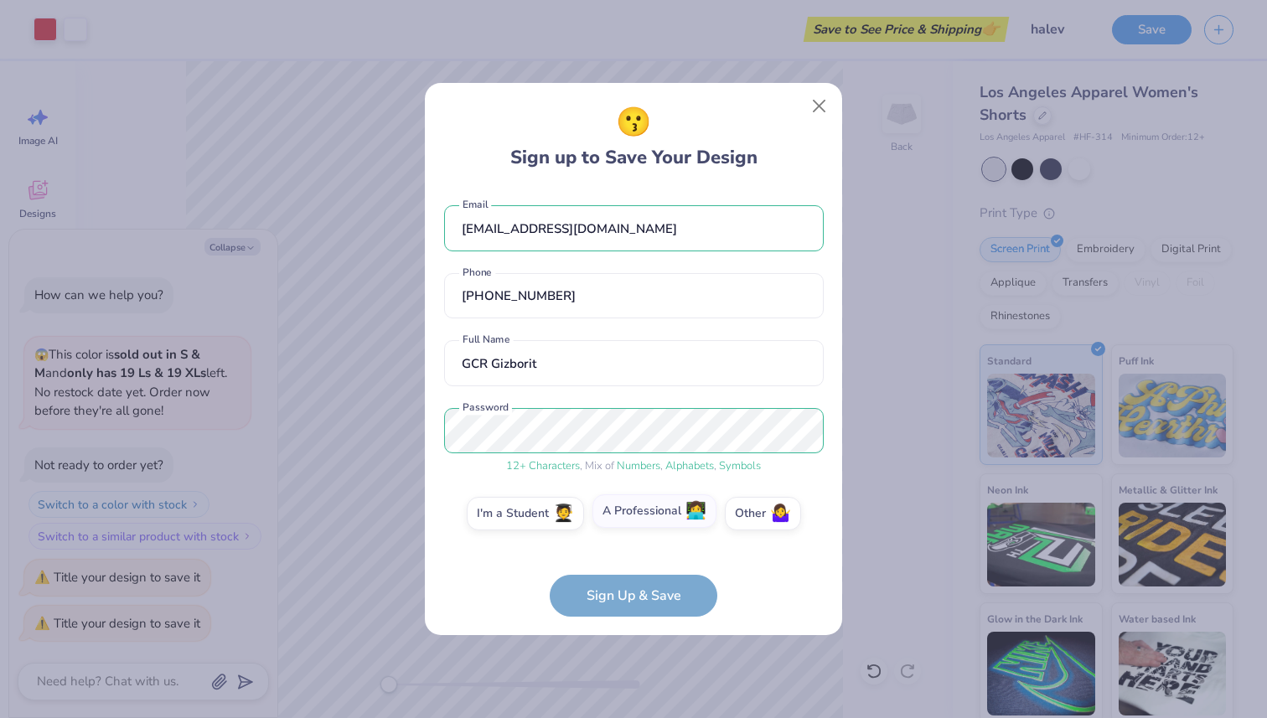
scroll to position [134, 0]
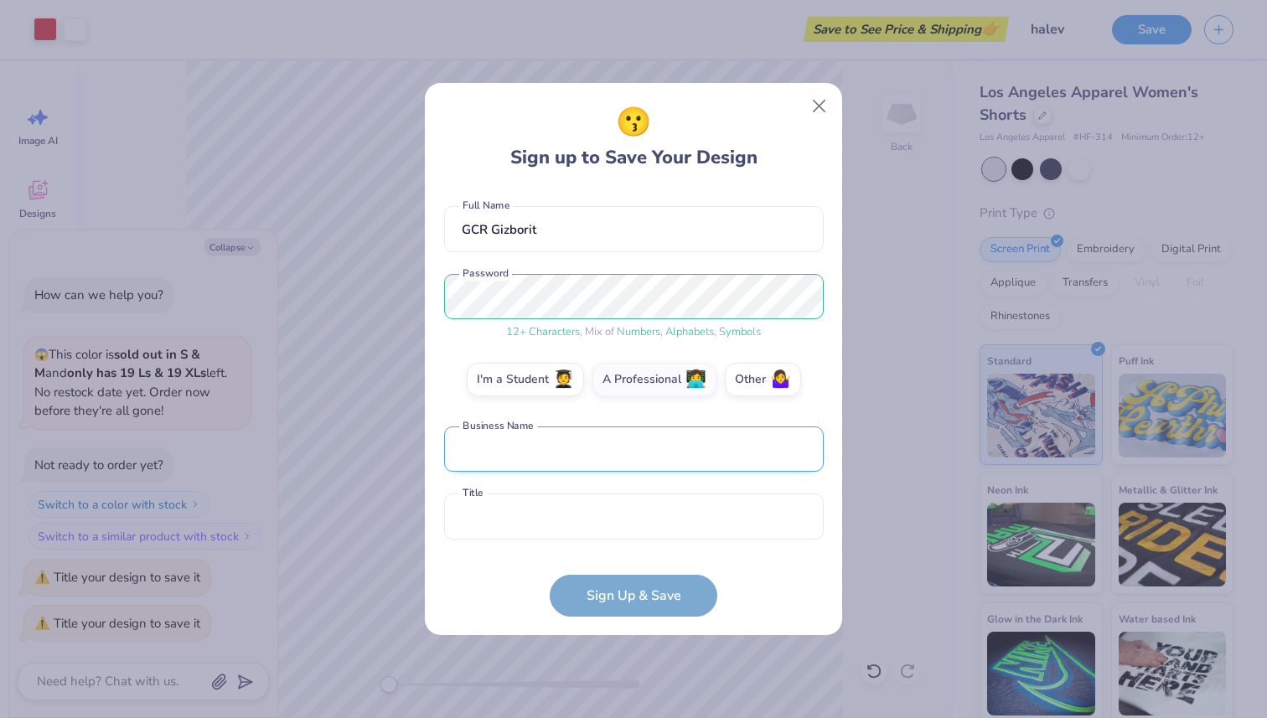
click at [614, 463] on input "text" at bounding box center [634, 450] width 380 height 46
type input "bbyo"
click at [581, 539] on input "text" at bounding box center [634, 517] width 380 height 46
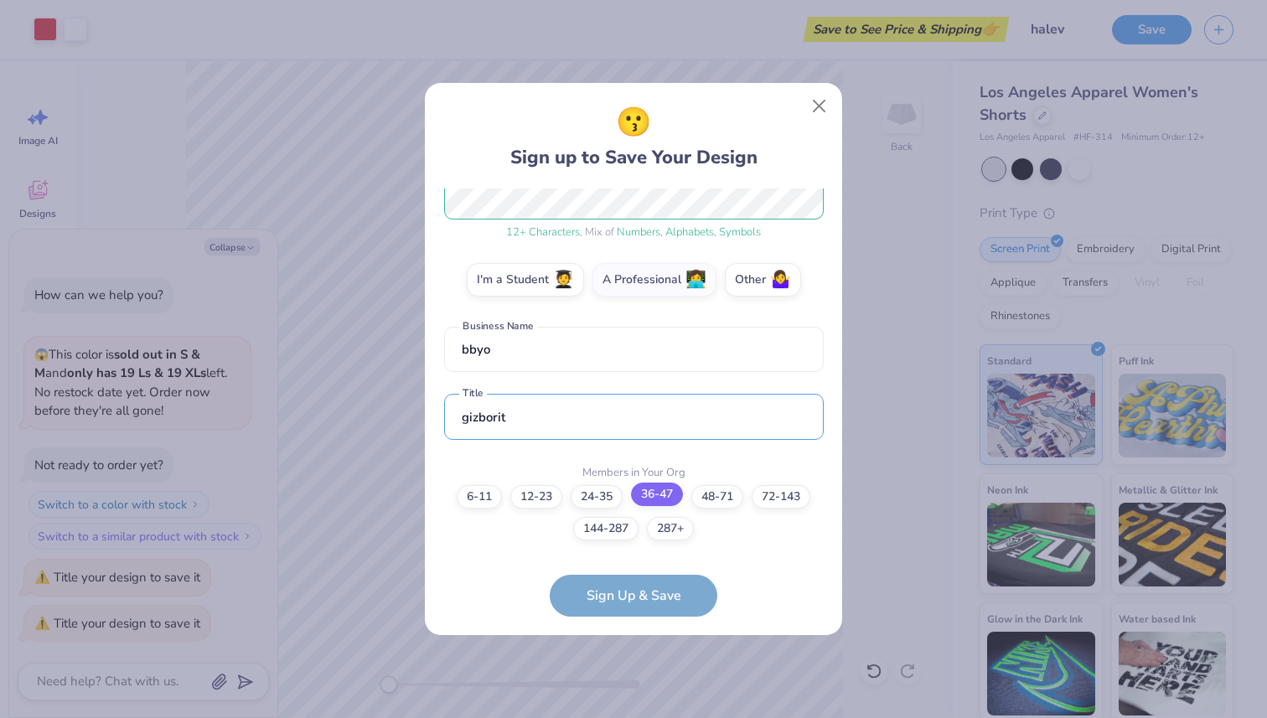
type input "gizborit"
click at [651, 488] on label "36-47" at bounding box center [657, 494] width 52 height 23
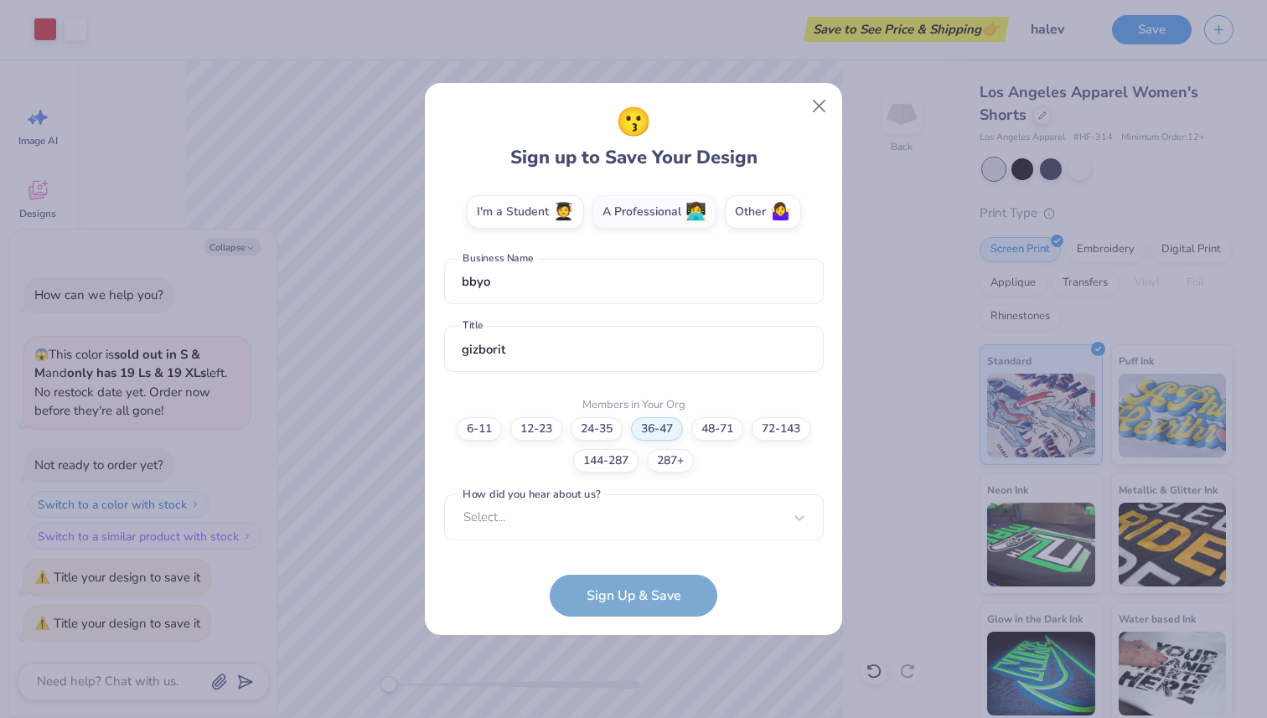
click at [633, 594] on form "gcr51gizborit@gmail.com Email (561) 862-2081 Phone GCR Gizborit Full Name 12 + …" at bounding box center [634, 403] width 380 height 428
click at [618, 522] on div "Select..." at bounding box center [634, 517] width 380 height 46
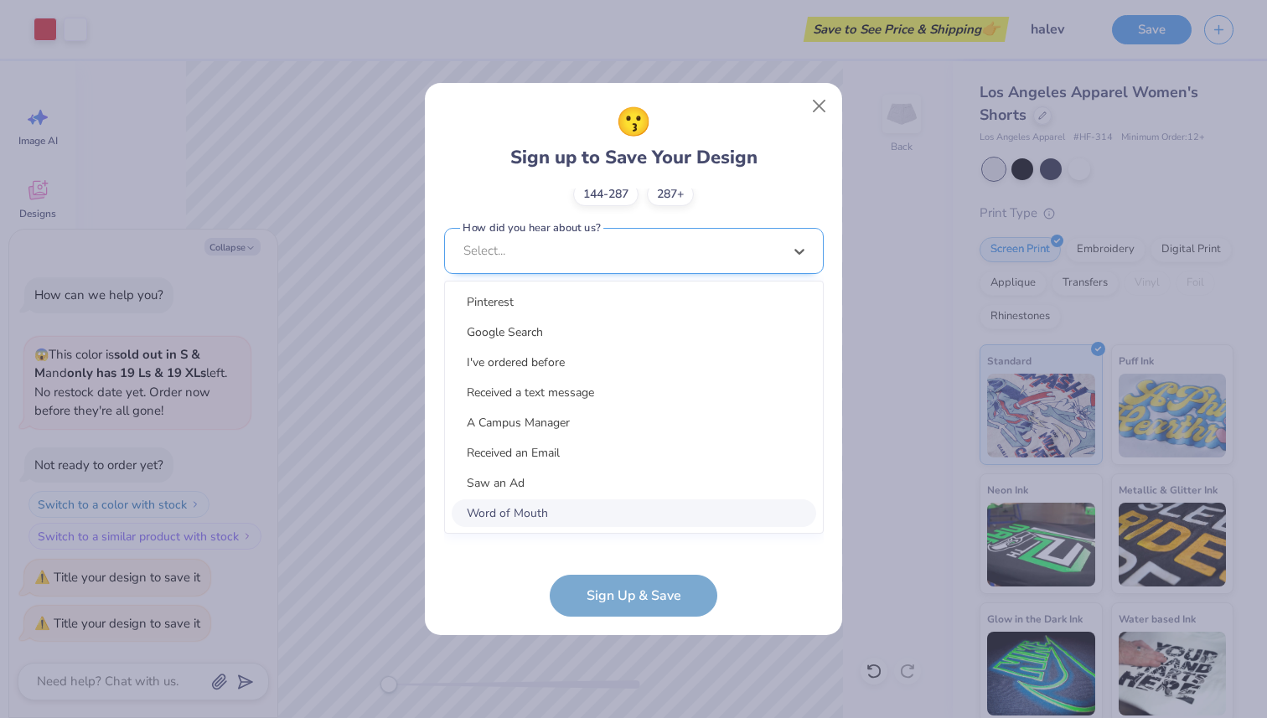
scroll to position [553, 0]
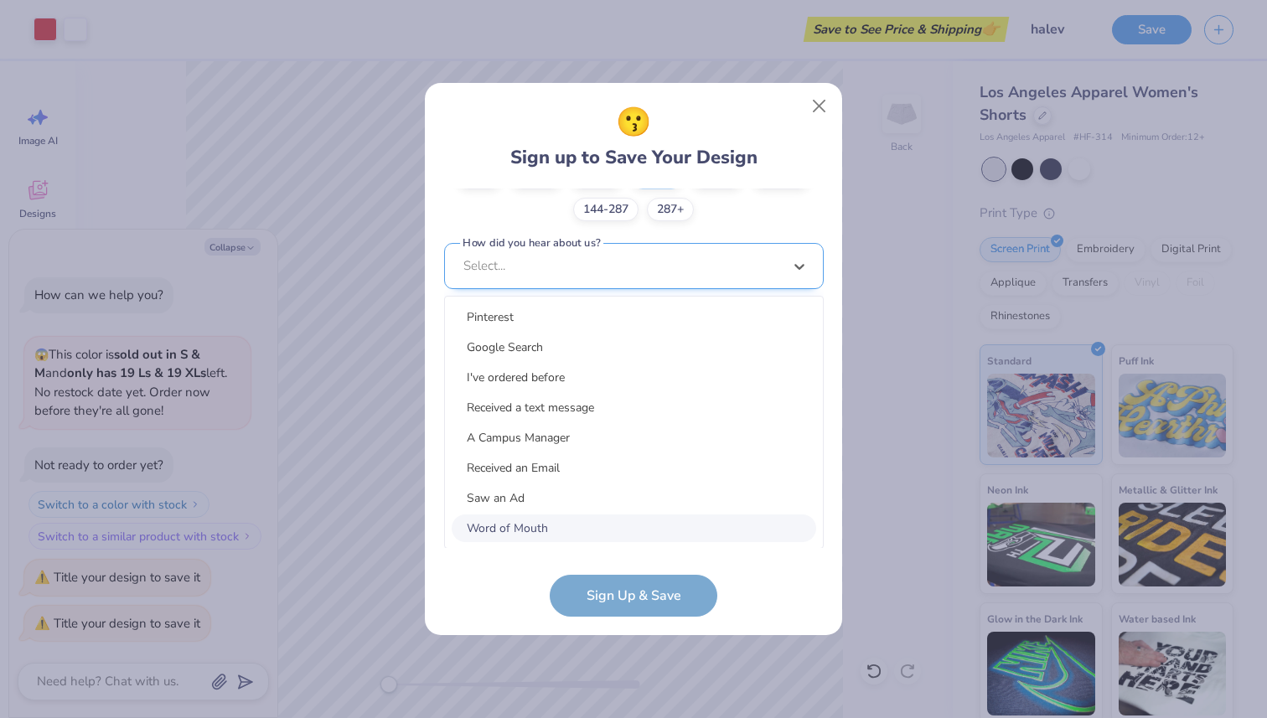
click at [618, 522] on div "Word of Mouth" at bounding box center [634, 528] width 364 height 28
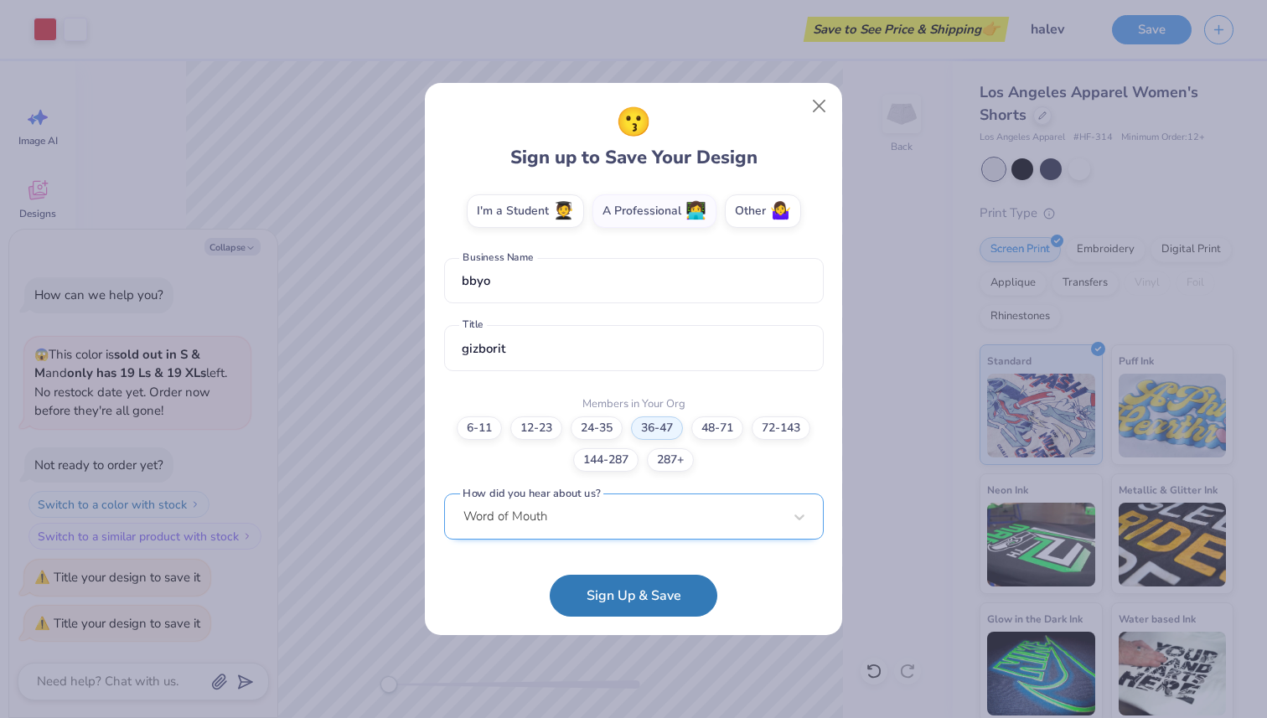
scroll to position [302, 0]
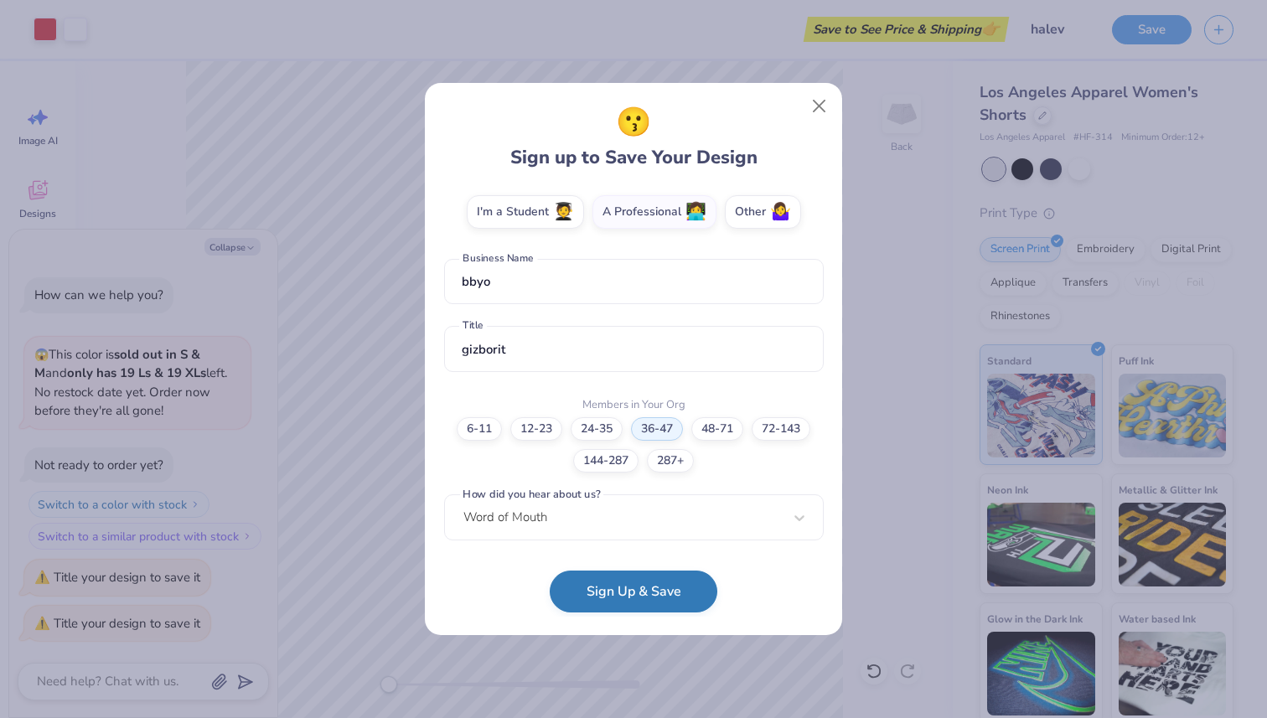
click at [632, 592] on button "Sign Up & Save" at bounding box center [634, 592] width 168 height 42
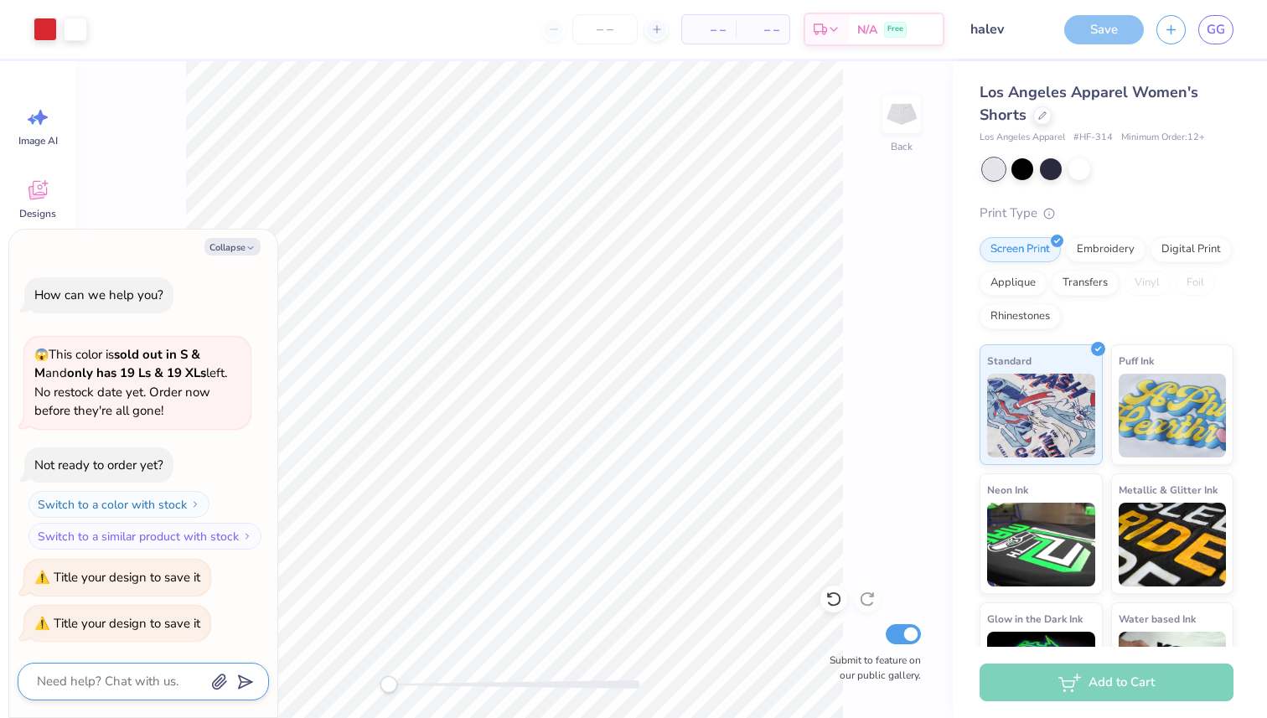
scroll to position [30, 0]
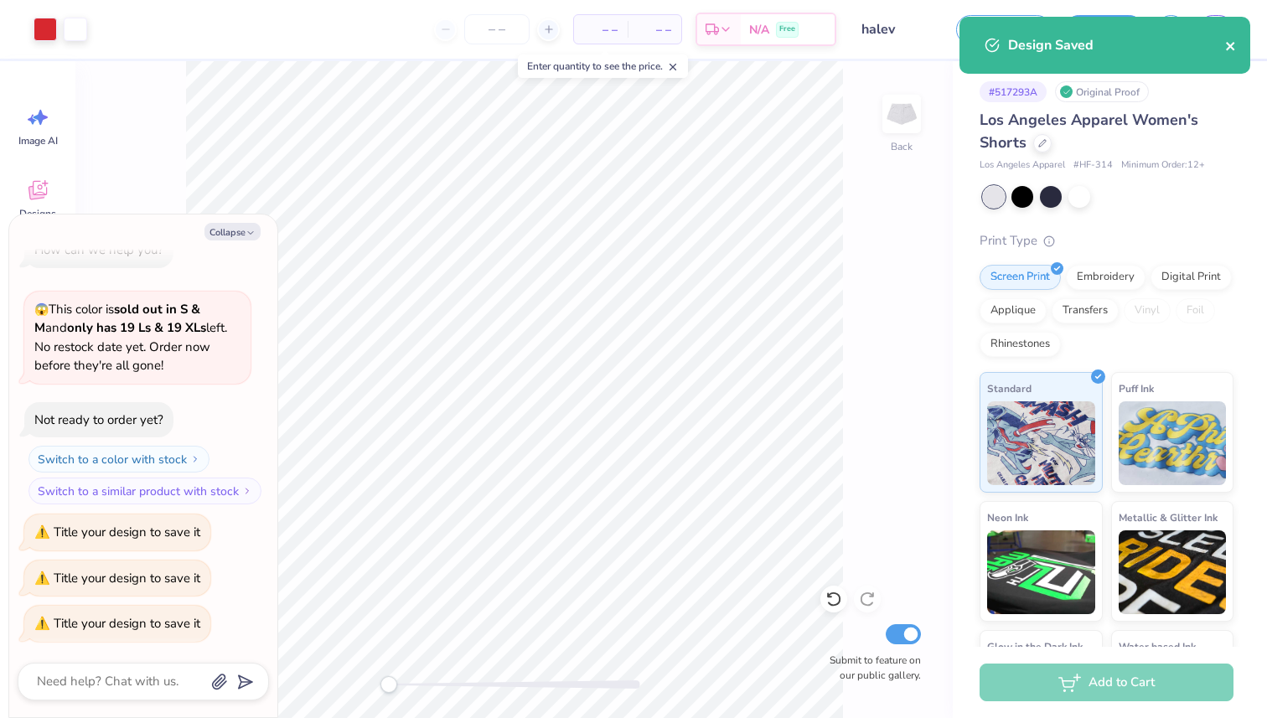
click at [1226, 51] on icon "close" at bounding box center [1231, 45] width 12 height 13
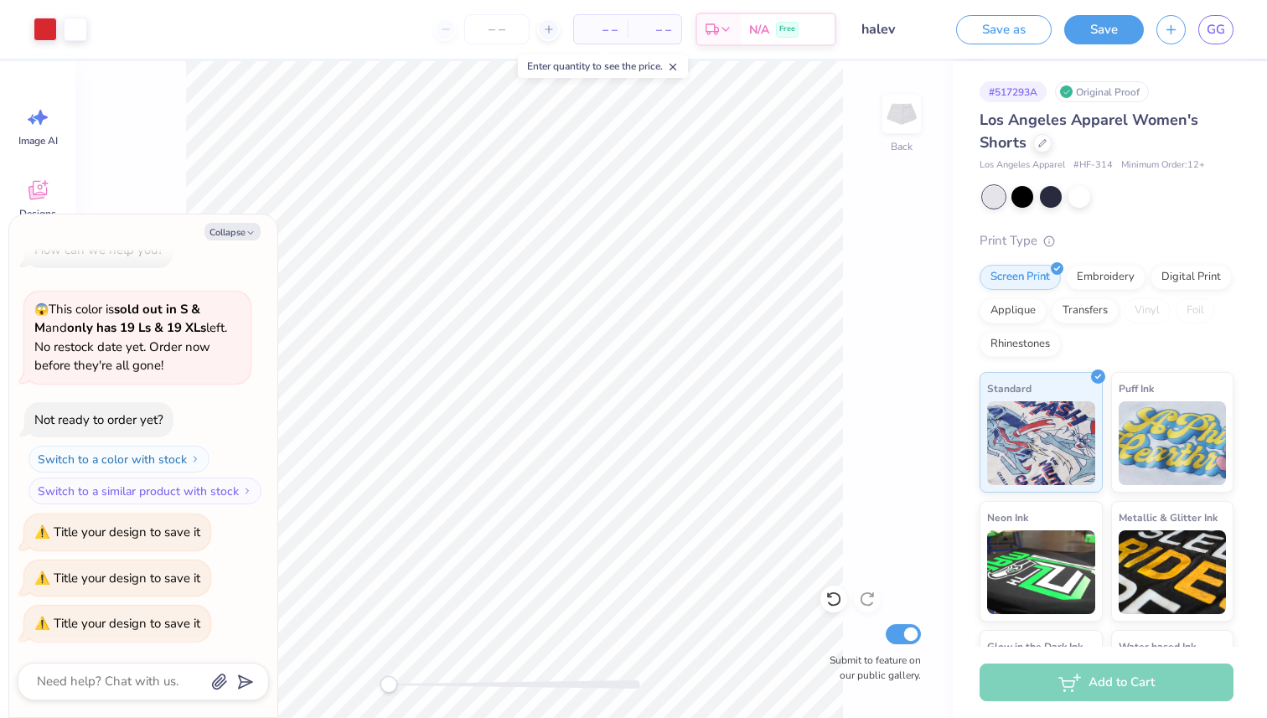
type textarea "x"
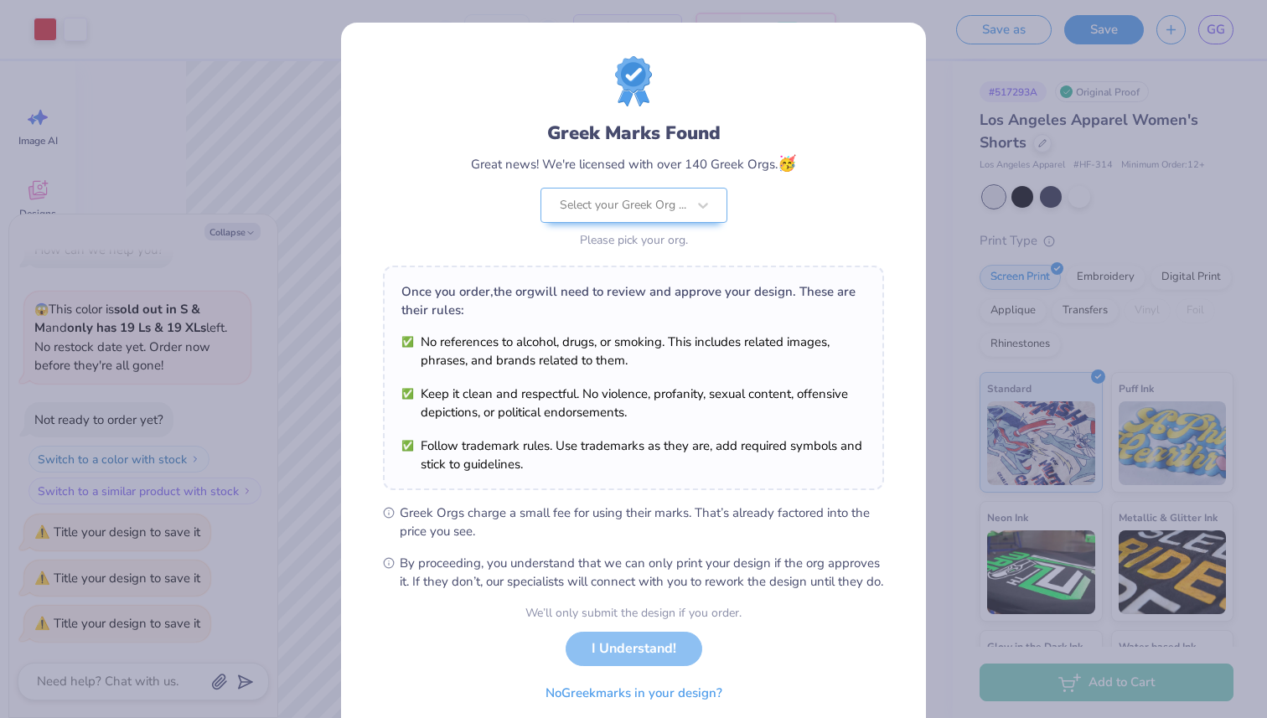
click at [1031, 88] on div "Greek Marks Found Great news! We're licensed with over 140 Greek Orgs. 🥳 Select…" at bounding box center [633, 359] width 1267 height 718
click at [614, 665] on div "We’ll only submit the design if you order. I Understand! No Greek marks in your…" at bounding box center [633, 657] width 216 height 106
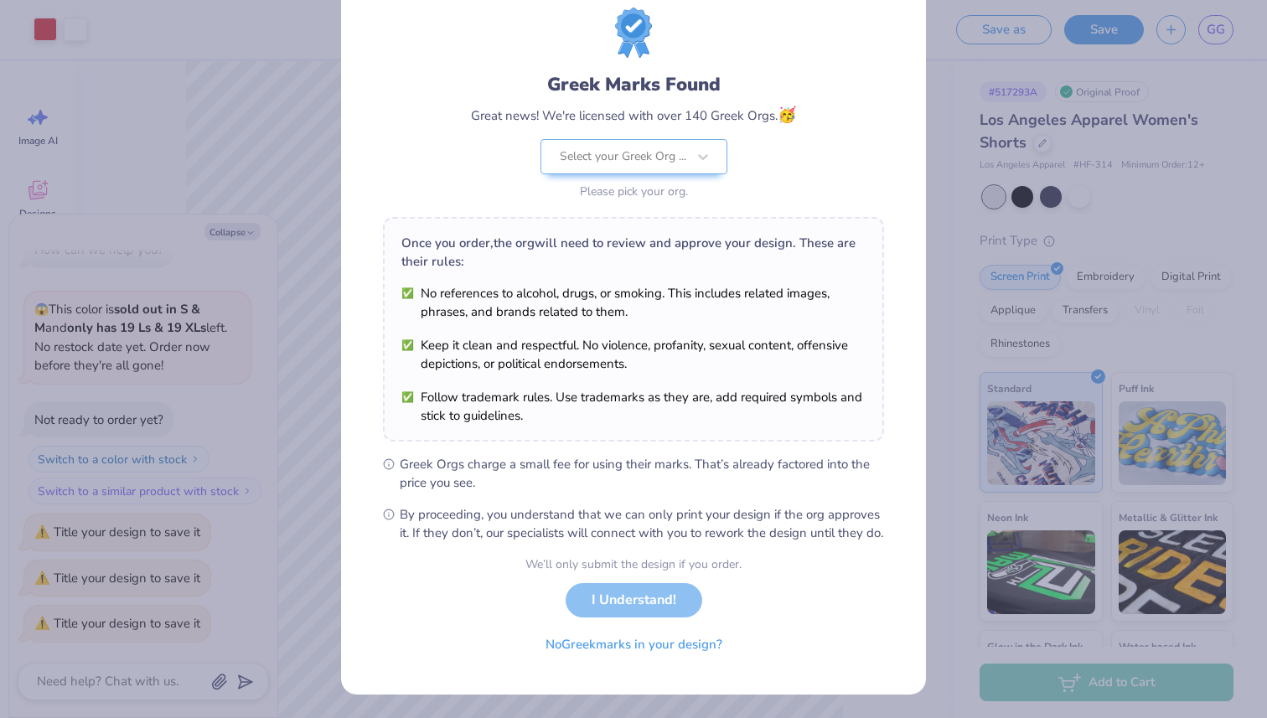
click at [637, 597] on div "We’ll only submit the design if you order. I Understand! No Greek marks in your…" at bounding box center [633, 609] width 216 height 106
click at [619, 146] on div at bounding box center [623, 157] width 127 height 22
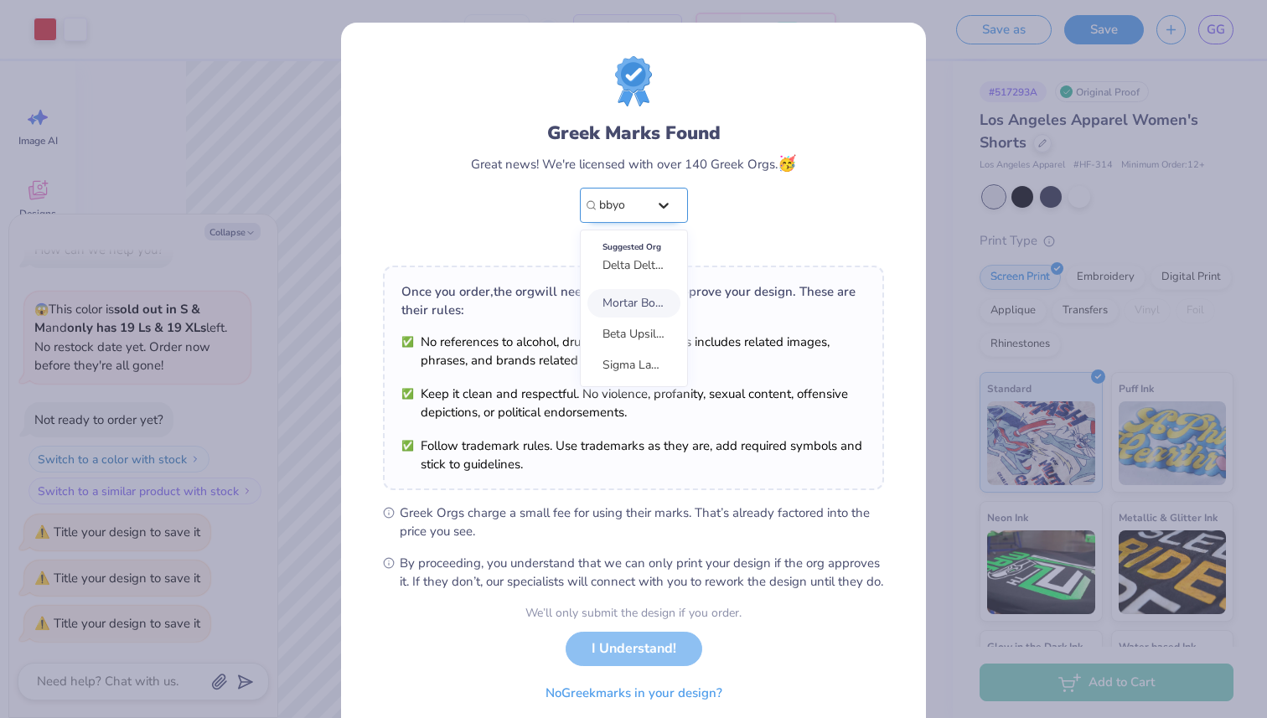
type input "bbyo"
click at [709, 209] on div "Greek Marks Found Great news! We're licensed with over 140 Greek Orgs. 🥳 Select…" at bounding box center [633, 186] width 325 height 132
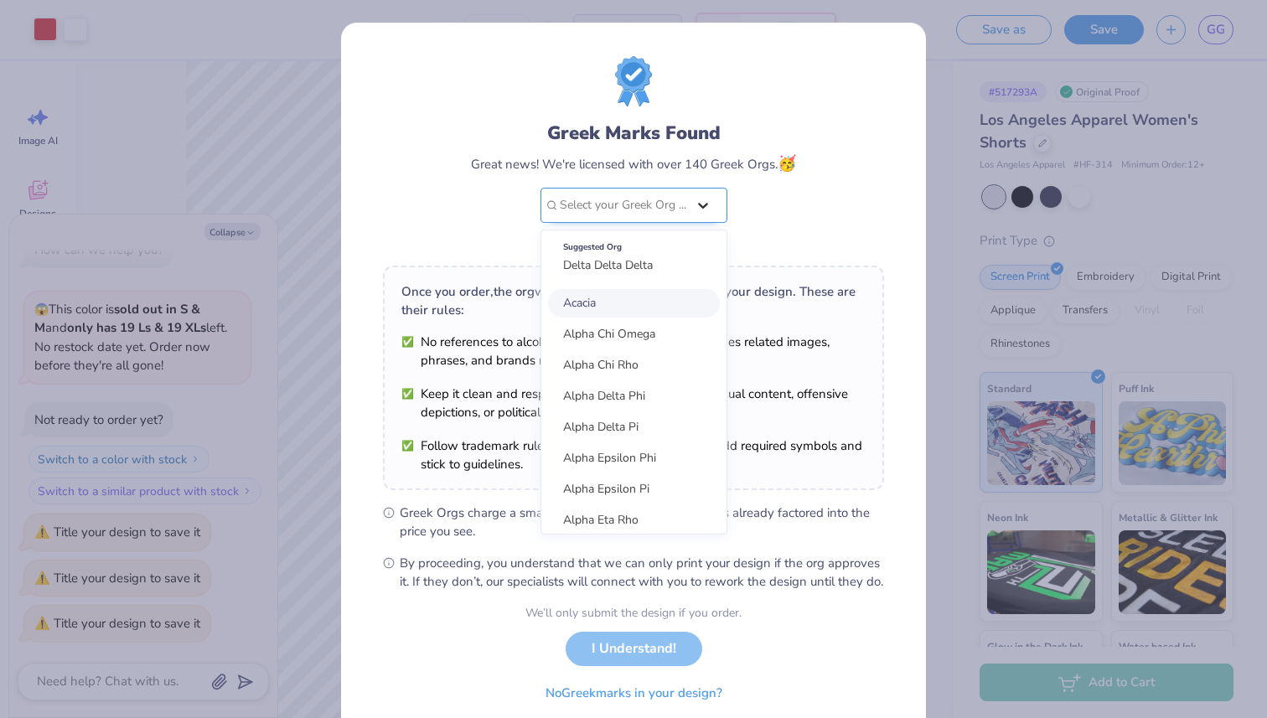
click at [705, 209] on icon at bounding box center [703, 205] width 17 height 17
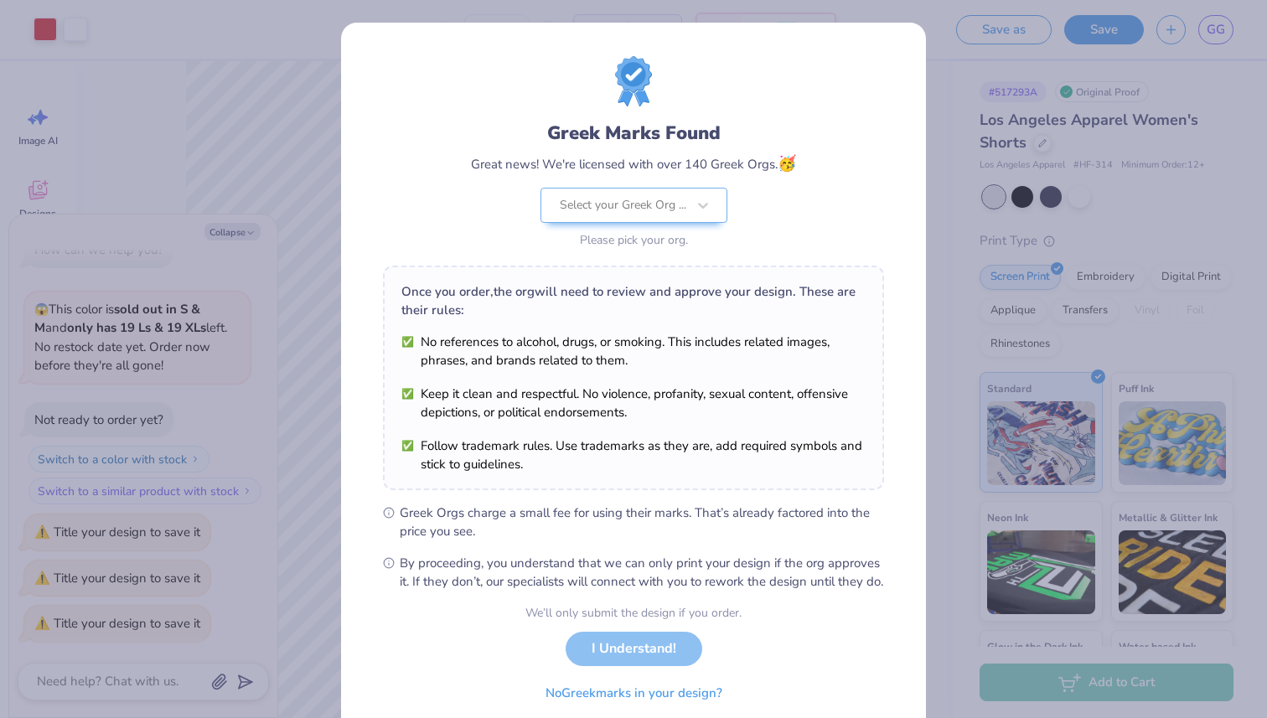
click at [740, 231] on div "Greek Marks Found Great news! We're licensed with over 140 Greek Orgs. 🥳 Select…" at bounding box center [633, 186] width 325 height 132
click at [597, 661] on div "We’ll only submit the design if you order. I Understand! No Greek marks in your…" at bounding box center [633, 657] width 216 height 106
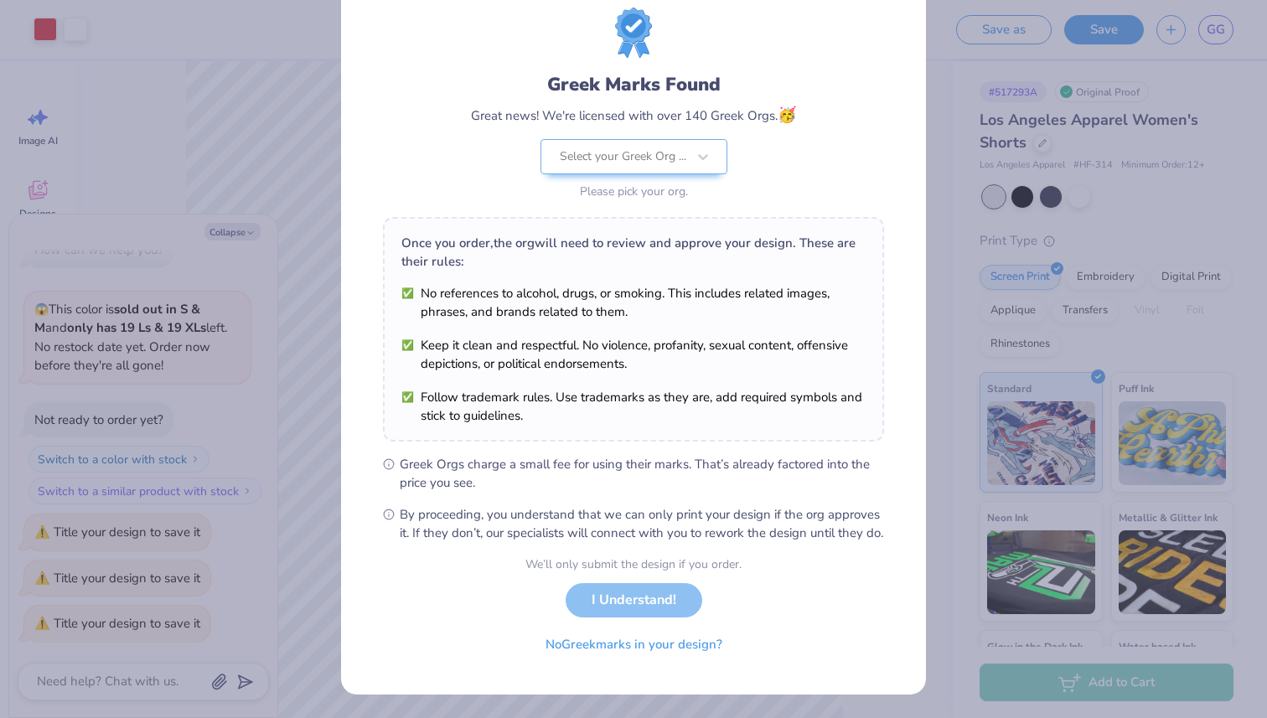
scroll to position [66, 0]
click at [607, 646] on button "No Greek marks in your design?" at bounding box center [633, 640] width 205 height 34
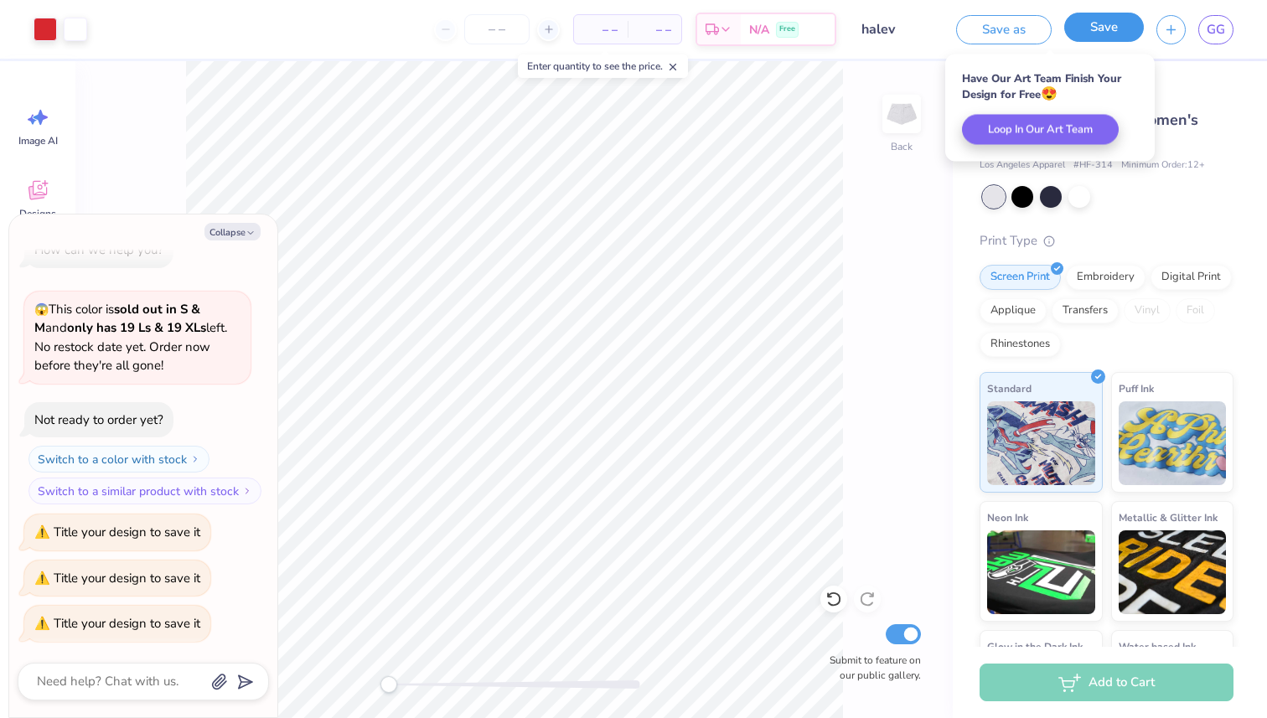
click at [1114, 29] on button "Save" at bounding box center [1104, 27] width 80 height 29
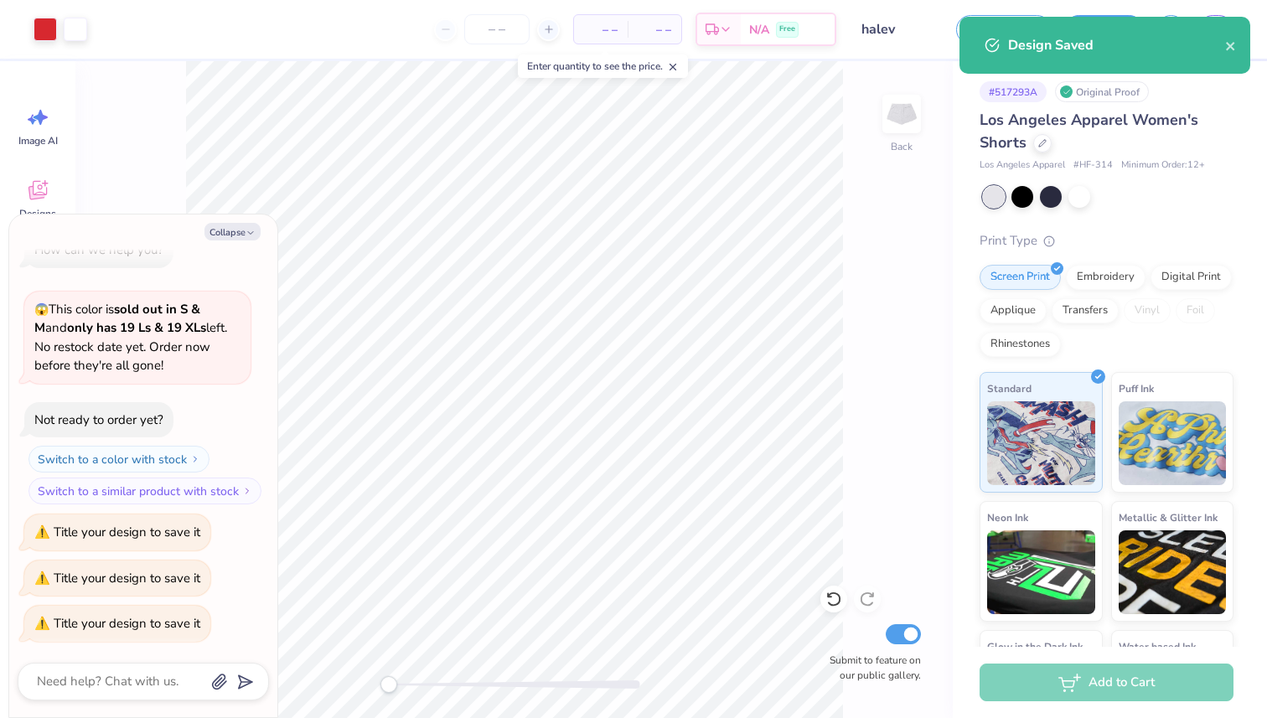
click at [1218, 39] on div "Design Saved" at bounding box center [1116, 45] width 217 height 20
click at [1226, 35] on button "close" at bounding box center [1231, 45] width 12 height 20
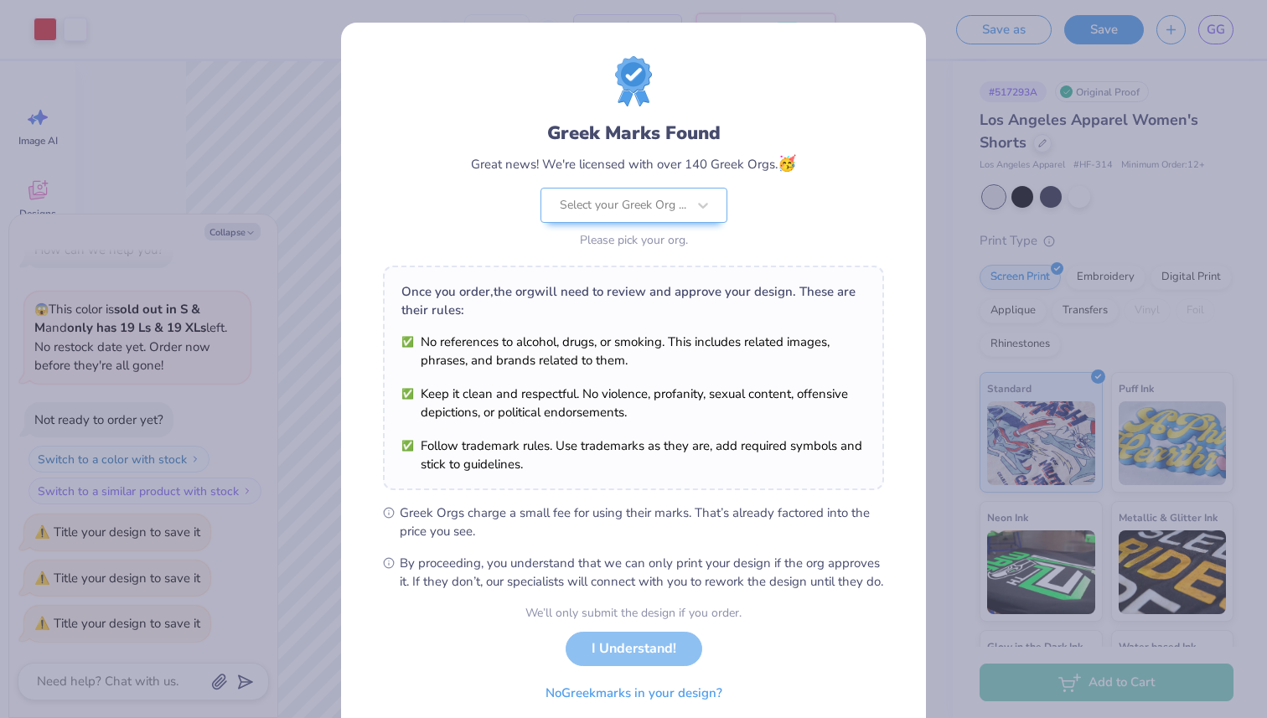
click at [929, 90] on div "Greek Marks Found Great news! We're licensed with over 140 Greek Orgs. 🥳 Select…" at bounding box center [633, 359] width 1267 height 718
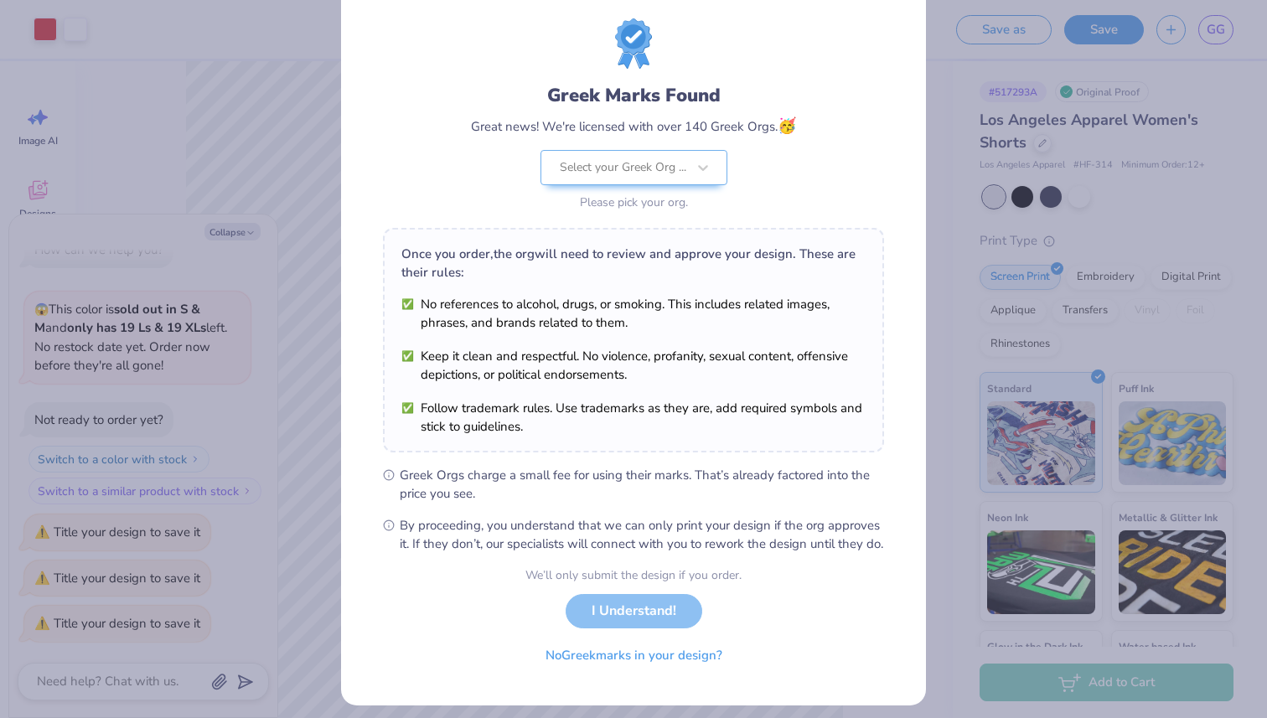
scroll to position [66, 0]
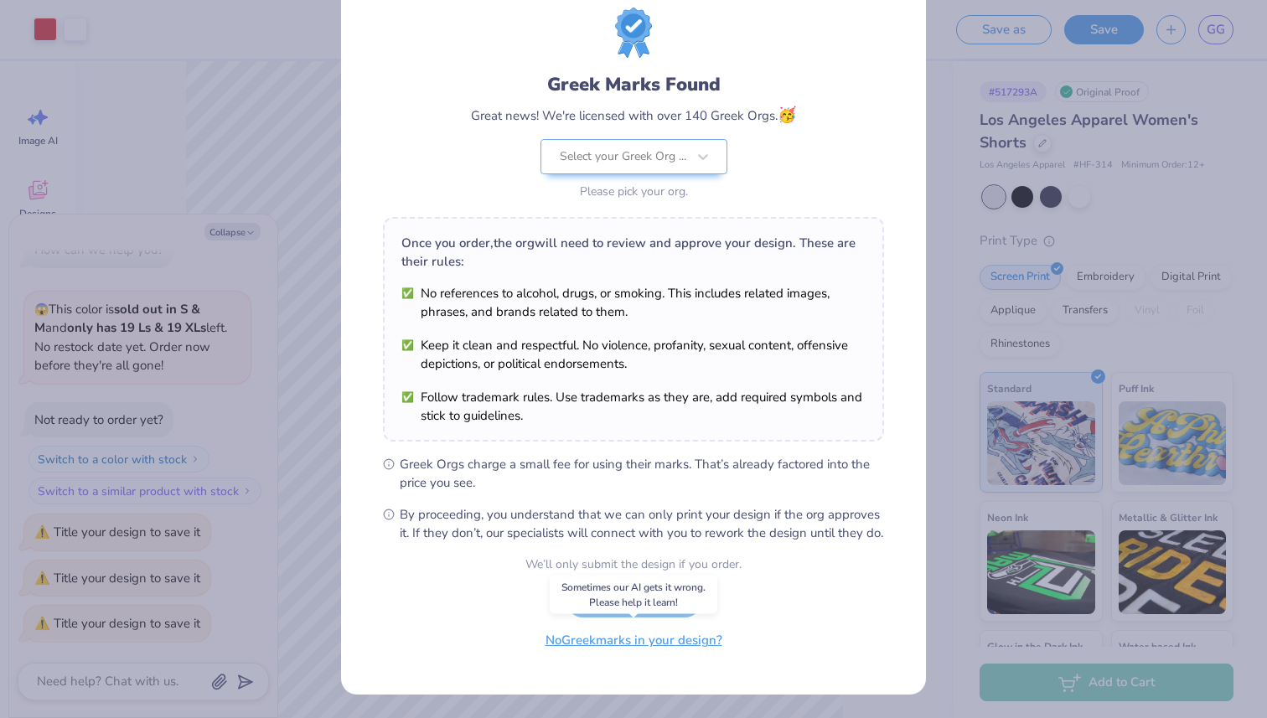
click at [611, 637] on button "No Greek marks in your design?" at bounding box center [633, 640] width 205 height 34
type textarea "x"
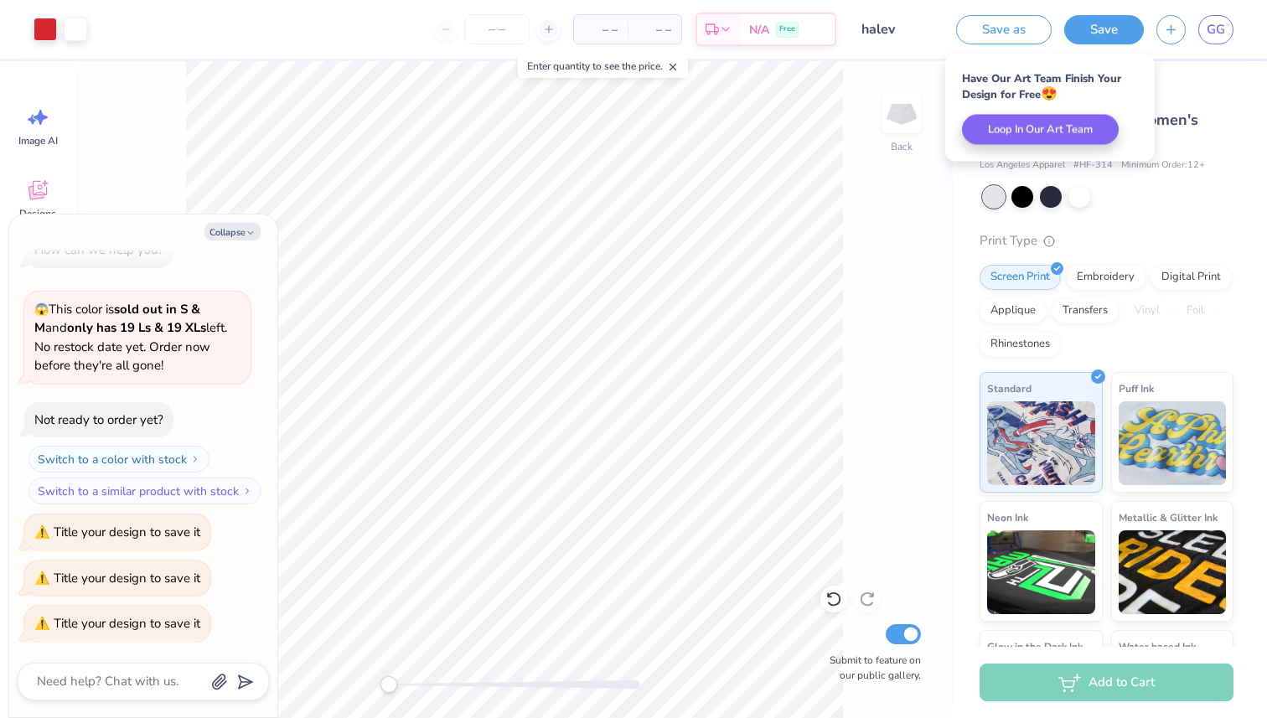
click at [589, 38] on div "– – Per Item" at bounding box center [601, 29] width 54 height 28
click at [597, 29] on span "– –" at bounding box center [601, 30] width 34 height 18
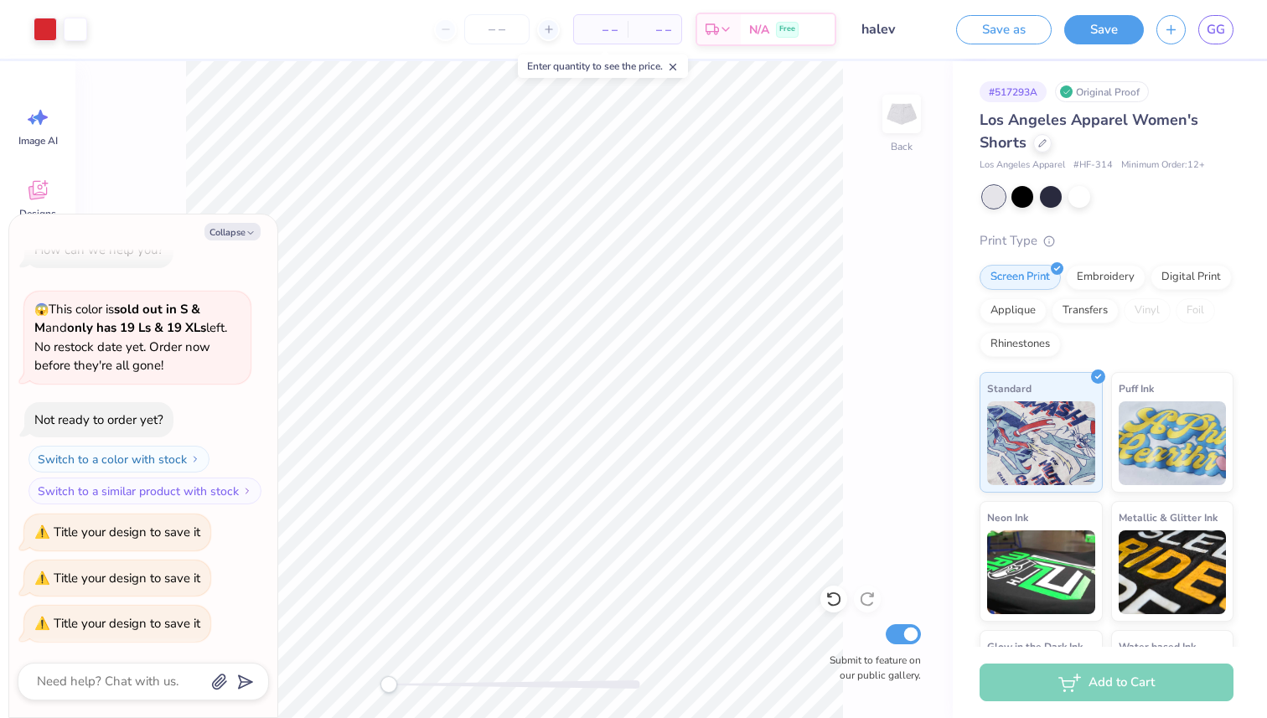
click at [608, 28] on span "– –" at bounding box center [601, 30] width 34 height 18
click at [654, 29] on span "– –" at bounding box center [655, 30] width 34 height 18
click at [498, 28] on input "number" at bounding box center [496, 29] width 65 height 30
type input "35"
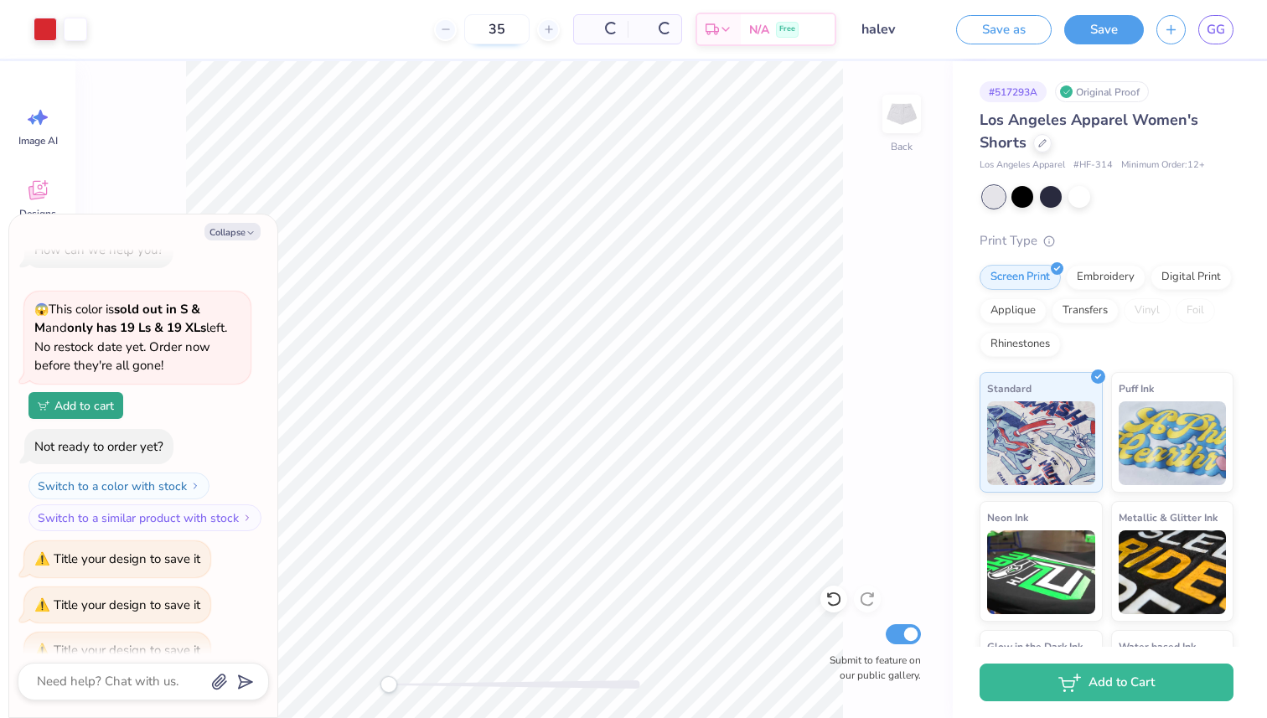
type textarea "x"
type input "35"
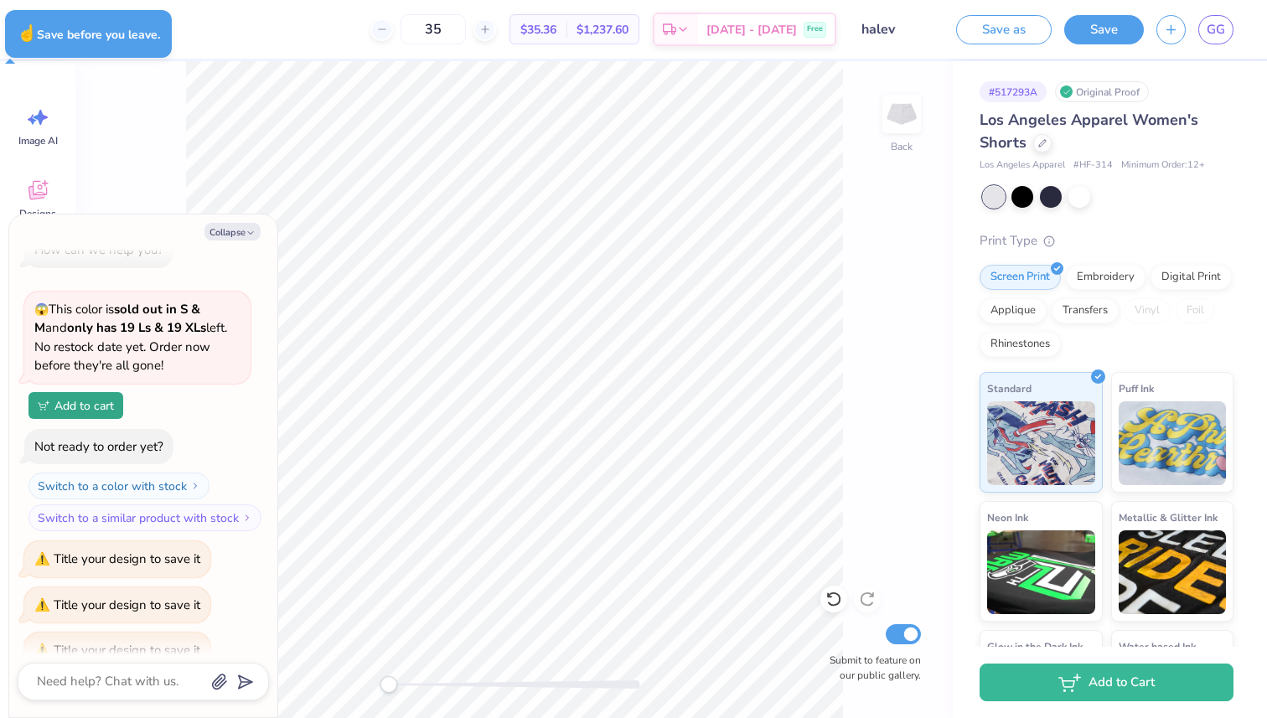
type textarea "x"
